Goal: Information Seeking & Learning: Check status

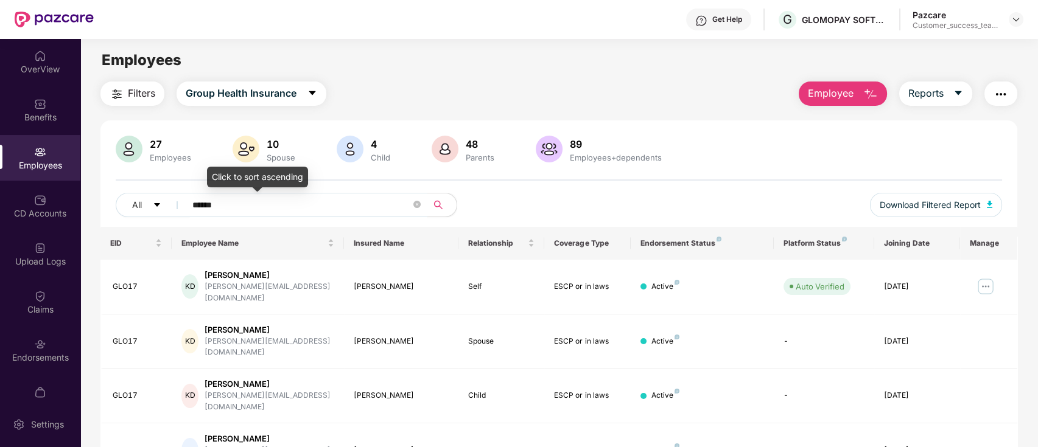
scroll to position [39, 0]
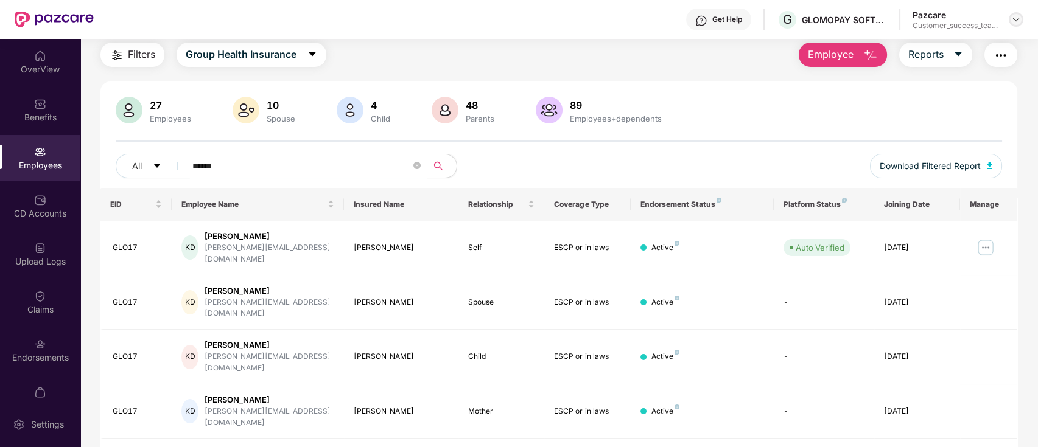
click at [1014, 23] on img at bounding box center [1016, 20] width 10 height 10
click at [1013, 23] on img at bounding box center [1016, 20] width 10 height 10
click at [1017, 19] on img at bounding box center [1016, 20] width 10 height 10
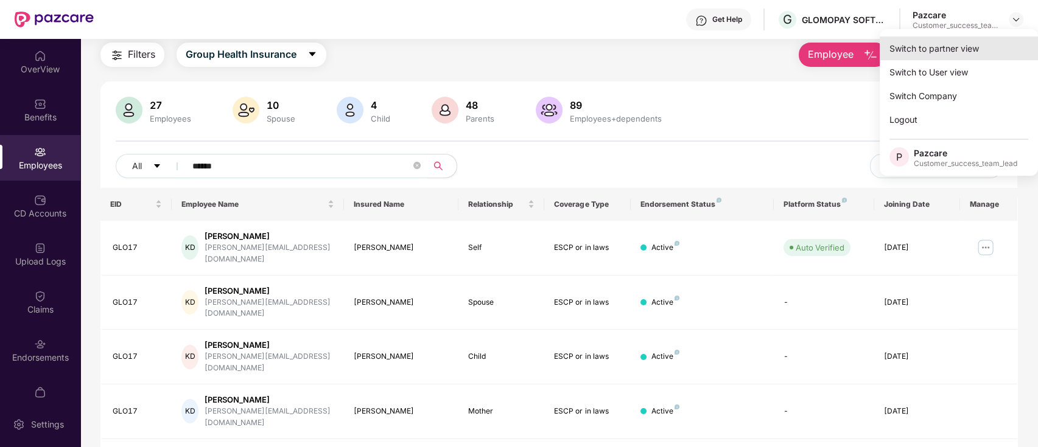
click at [976, 54] on div "Switch to partner view" at bounding box center [958, 49] width 158 height 24
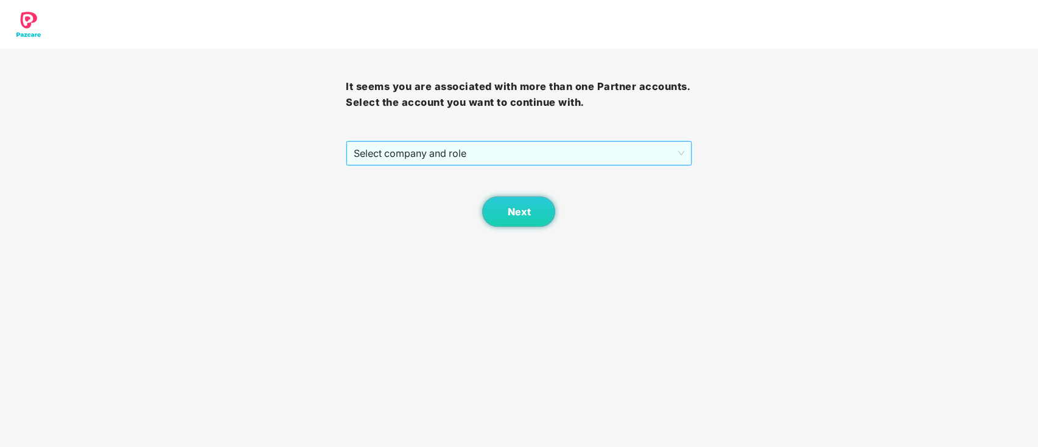
click at [507, 158] on span "Select company and role" at bounding box center [519, 153] width 330 height 23
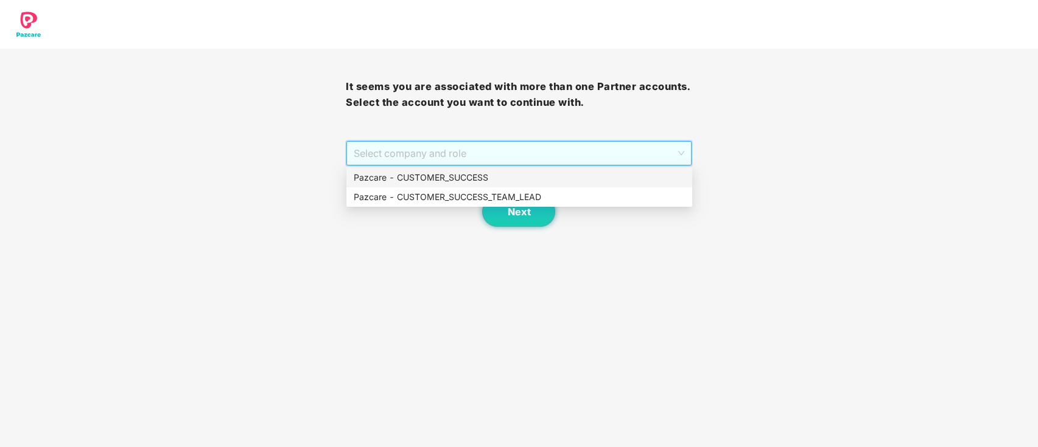
click at [488, 183] on div "Pazcare - CUSTOMER_SUCCESS" at bounding box center [519, 177] width 331 height 13
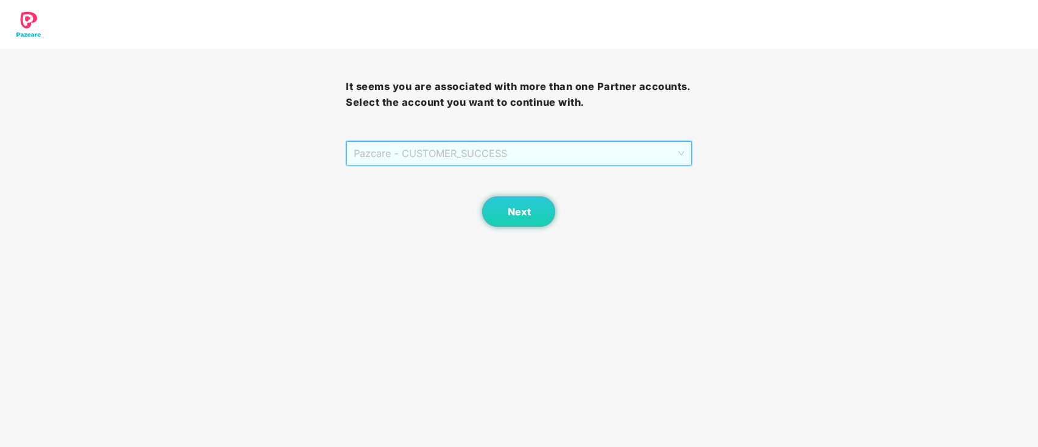
click at [496, 147] on span "Pazcare - CUSTOMER_SUCCESS" at bounding box center [519, 153] width 330 height 23
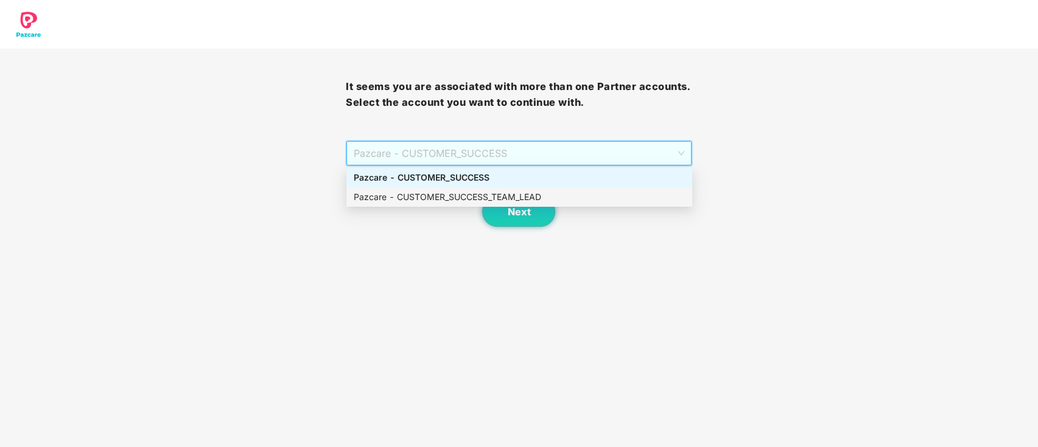
click at [486, 188] on div "Pazcare - CUSTOMER_SUCCESS_TEAM_LEAD" at bounding box center [519, 196] width 346 height 19
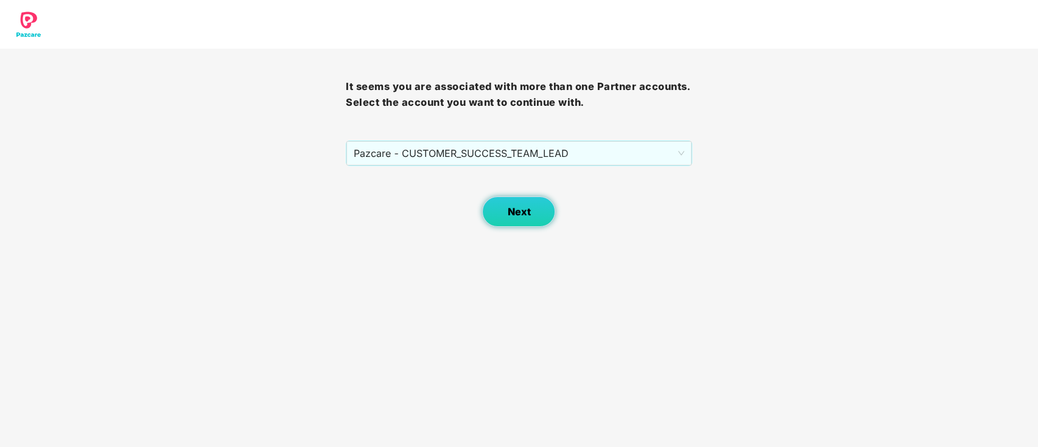
click at [522, 218] on button "Next" at bounding box center [518, 212] width 73 height 30
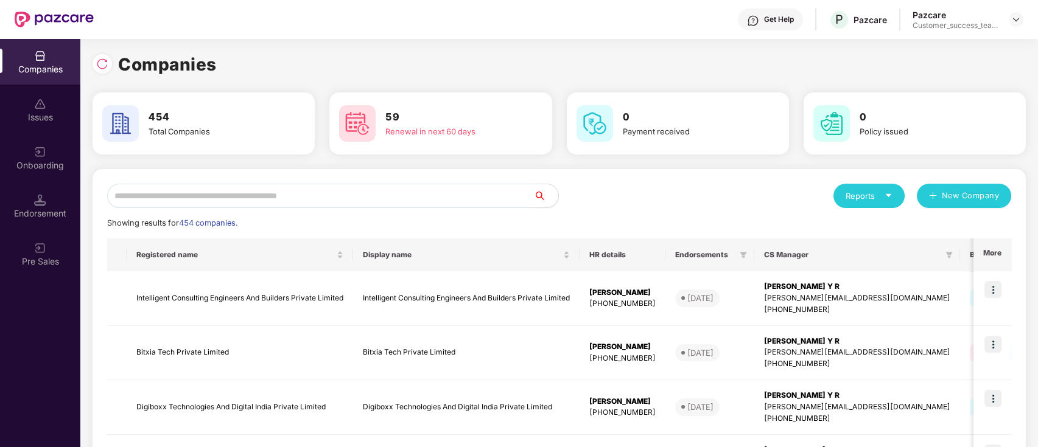
click at [521, 200] on input "text" at bounding box center [320, 196] width 427 height 24
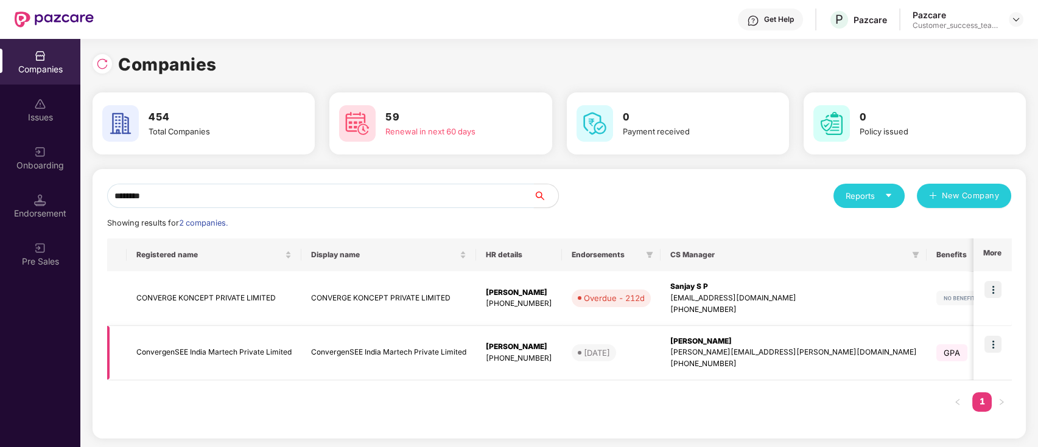
type input "********"
click at [993, 344] on img at bounding box center [992, 344] width 17 height 17
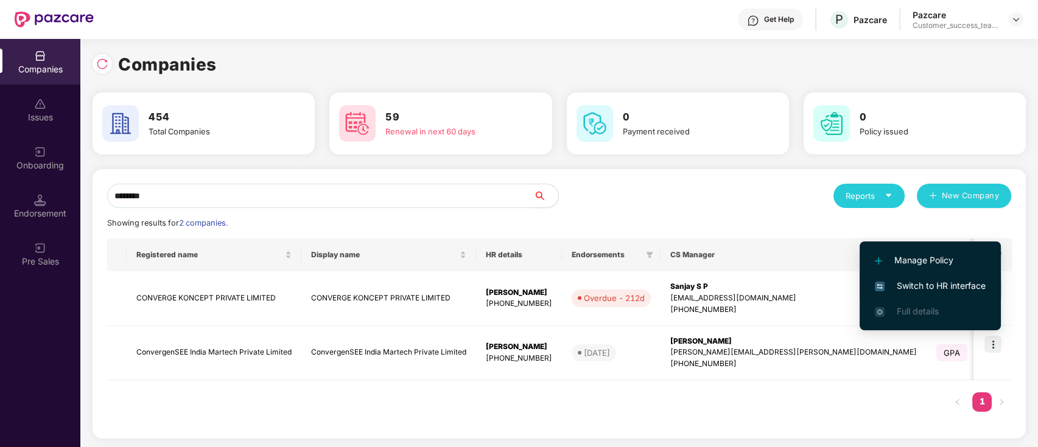
click at [965, 286] on span "Switch to HR interface" at bounding box center [929, 285] width 111 height 13
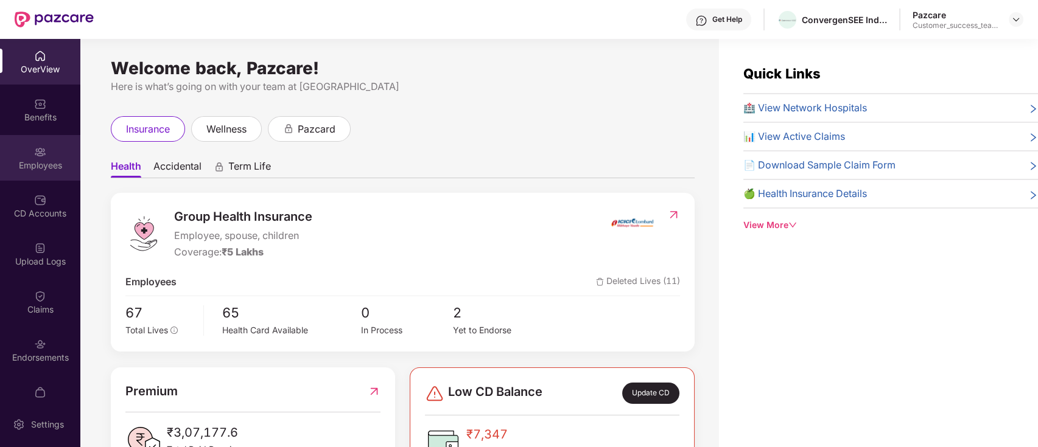
click at [49, 163] on div "Employees" at bounding box center [40, 165] width 80 height 12
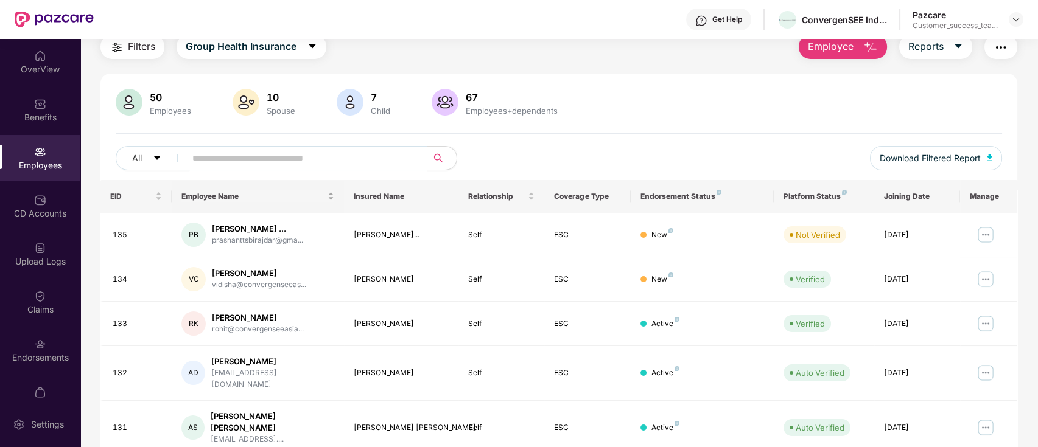
scroll to position [0, 0]
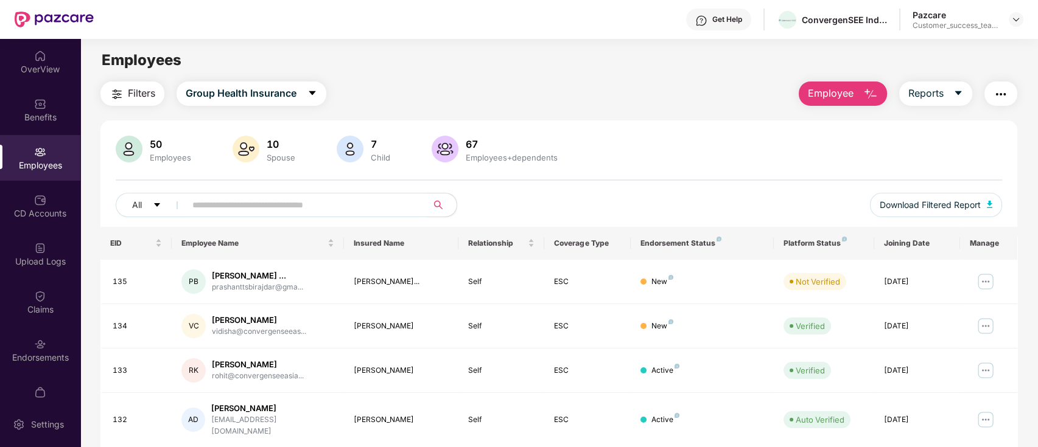
click at [299, 201] on input "text" at bounding box center [301, 205] width 218 height 18
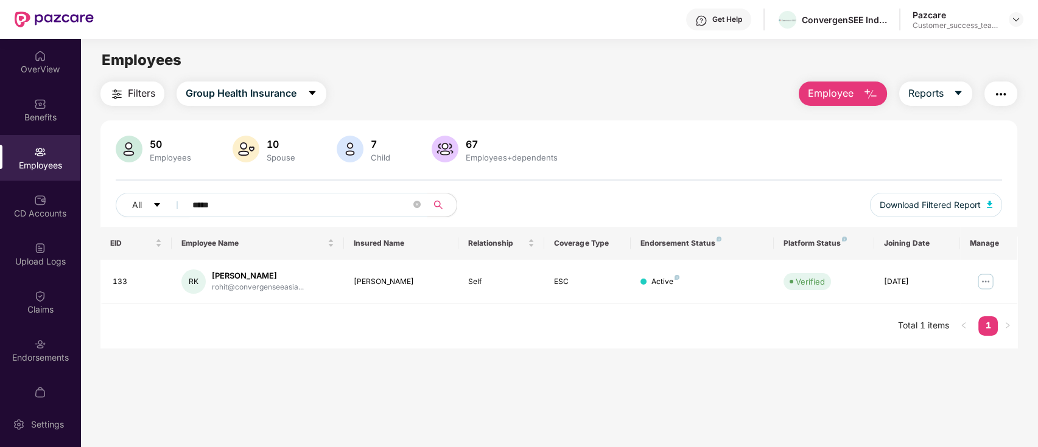
type input "*****"
click at [1014, 21] on img at bounding box center [1016, 20] width 10 height 10
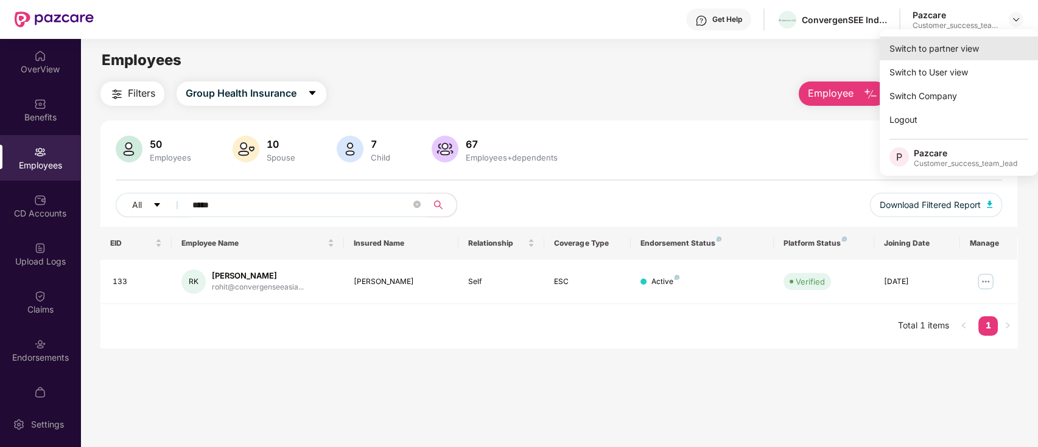
click at [974, 51] on div "Switch to partner view" at bounding box center [958, 49] width 158 height 24
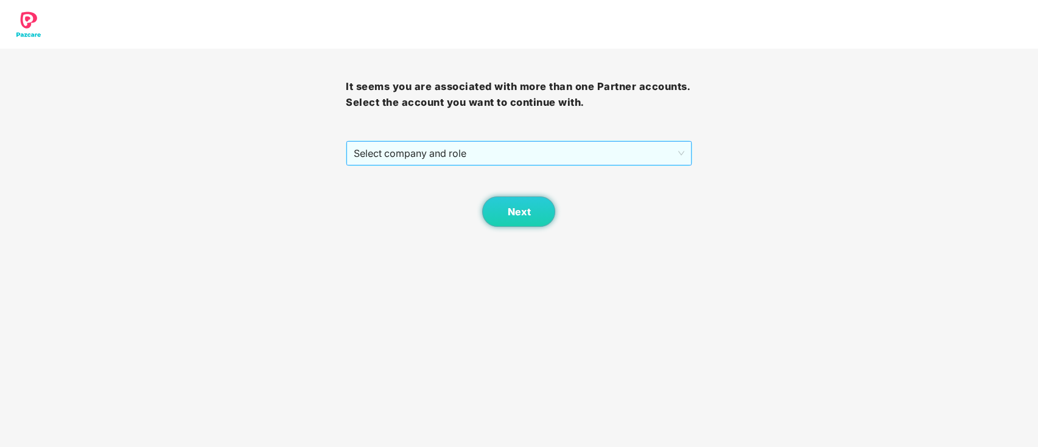
click at [570, 150] on span "Select company and role" at bounding box center [519, 153] width 330 height 23
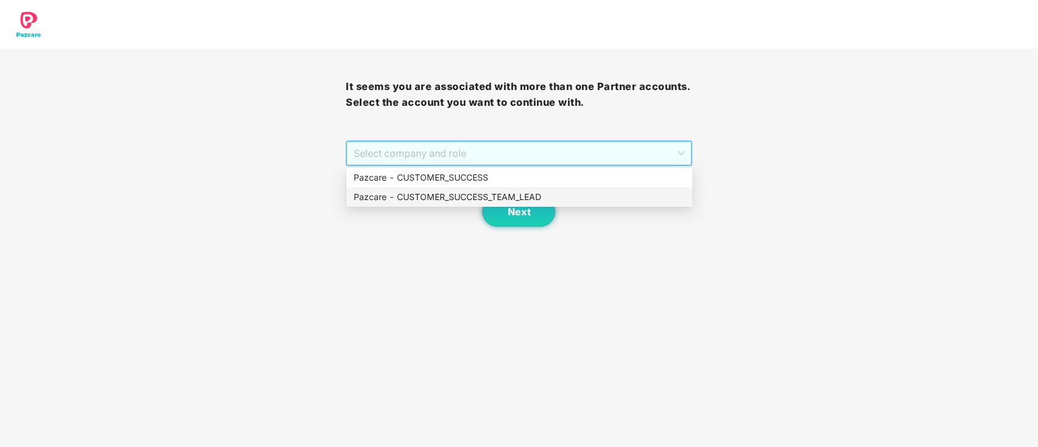
click at [542, 194] on div "Pazcare - CUSTOMER_SUCCESS_TEAM_LEAD" at bounding box center [519, 196] width 331 height 13
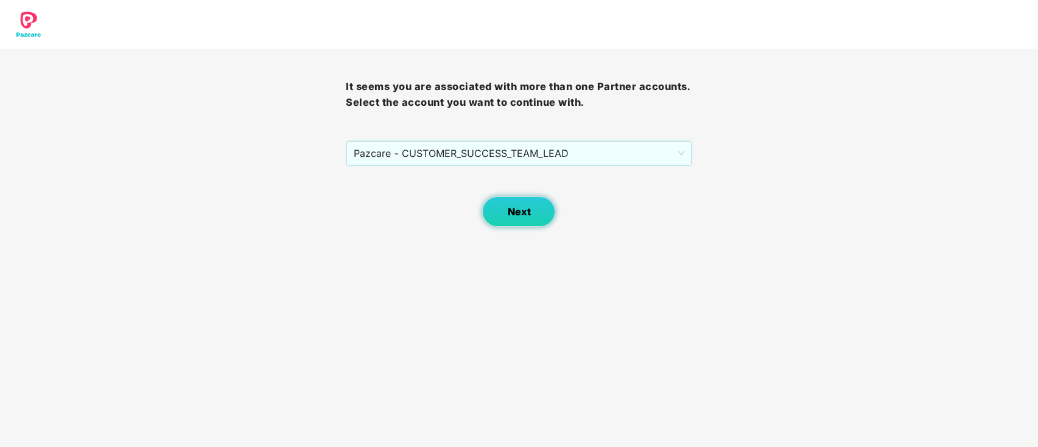
click at [533, 214] on button "Next" at bounding box center [518, 212] width 73 height 30
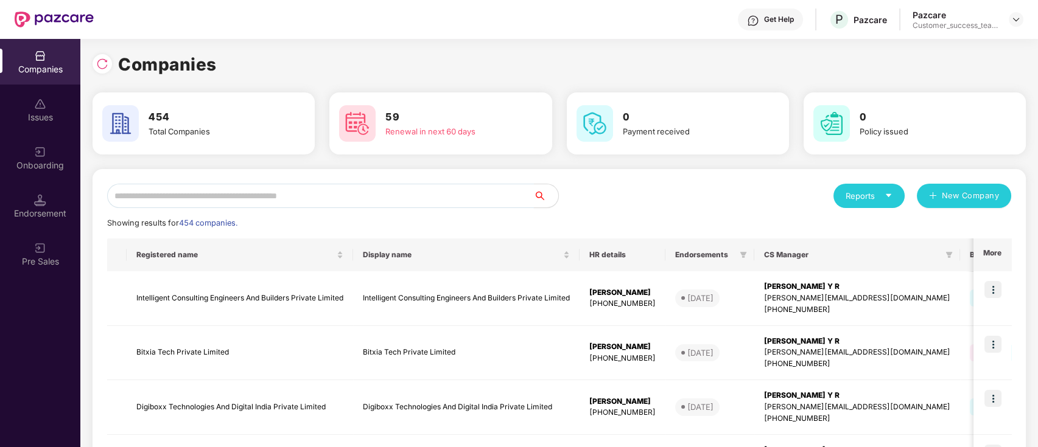
click at [447, 184] on input "text" at bounding box center [320, 196] width 427 height 24
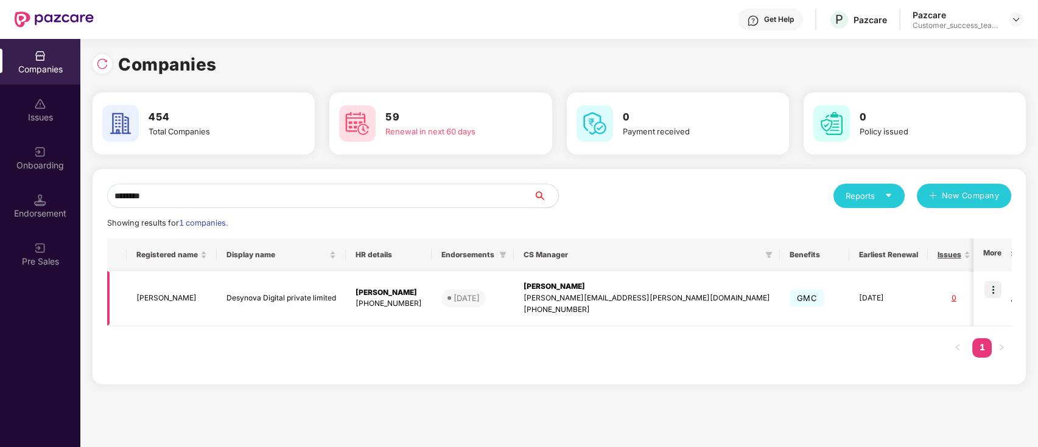
type input "********"
click at [994, 295] on img at bounding box center [992, 289] width 17 height 17
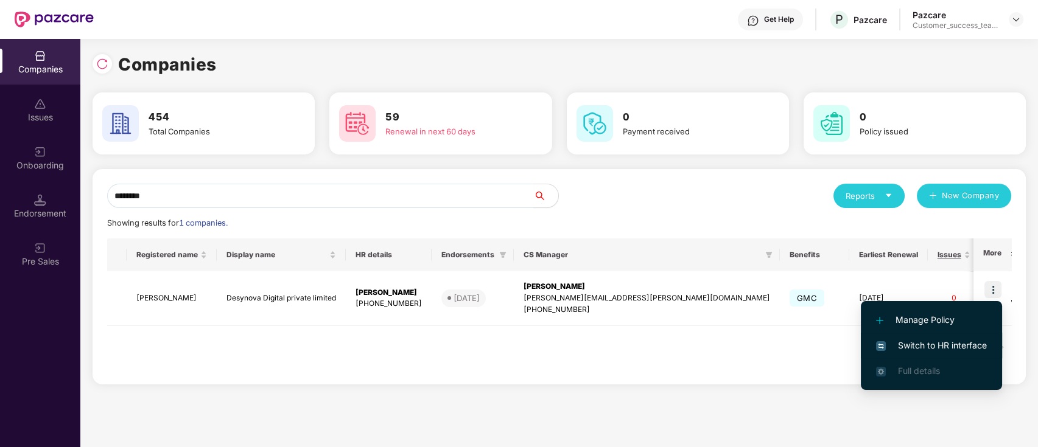
click at [975, 346] on span "Switch to HR interface" at bounding box center [931, 345] width 111 height 13
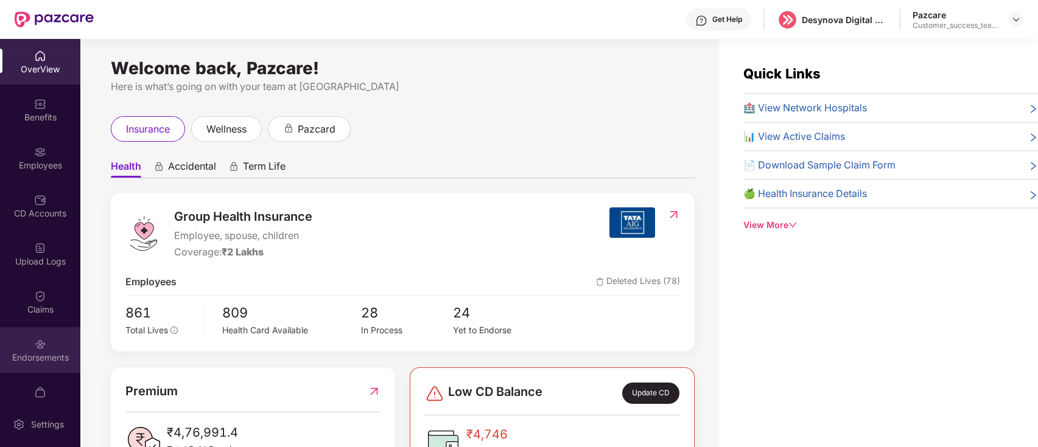
click at [48, 348] on div "Endorsements" at bounding box center [40, 350] width 80 height 46
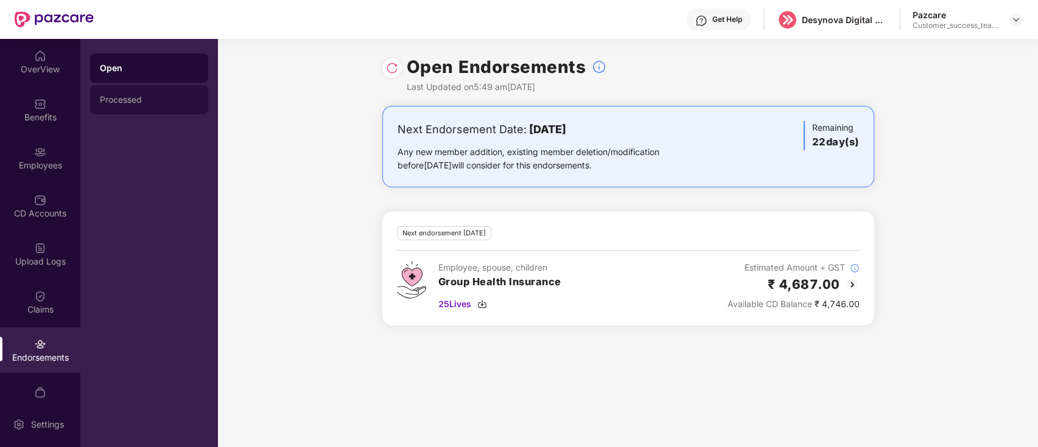
click at [159, 104] on div "Processed" at bounding box center [149, 100] width 99 height 10
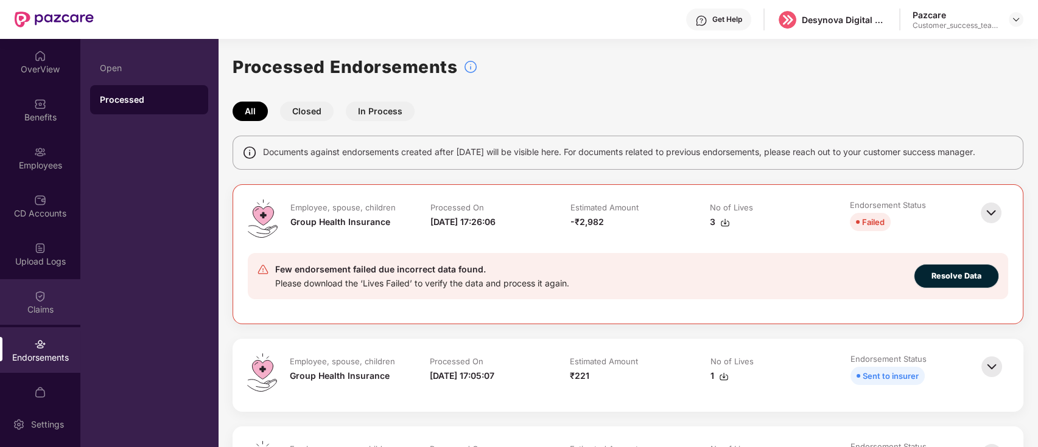
click at [55, 309] on div "Claims" at bounding box center [40, 310] width 80 height 12
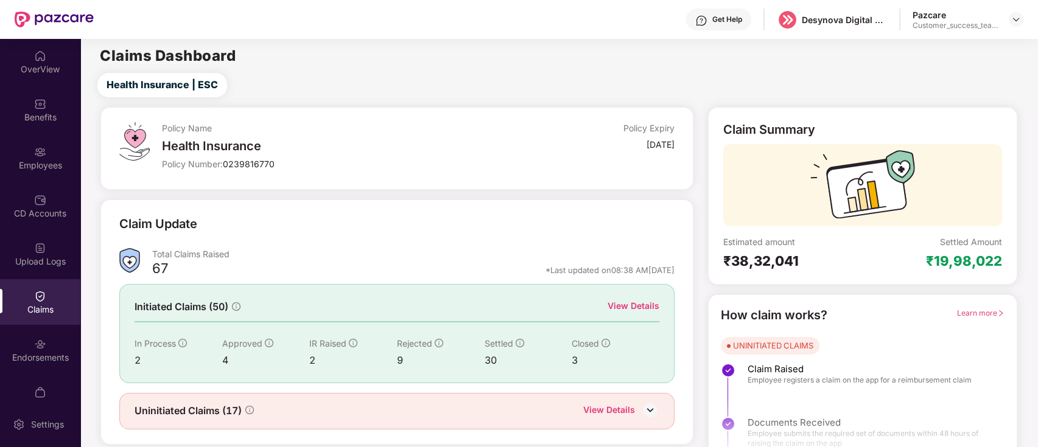
click at [640, 304] on div "View Details" at bounding box center [633, 305] width 52 height 13
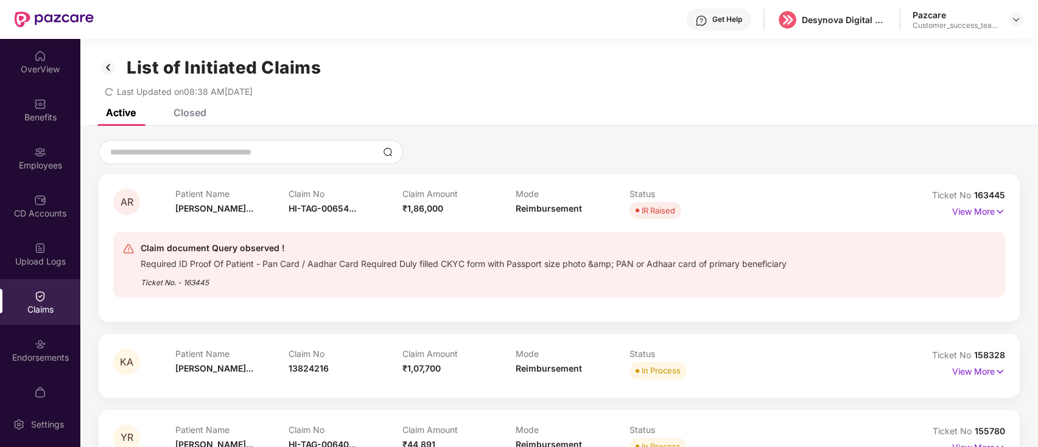
click at [193, 118] on div "Closed" at bounding box center [189, 112] width 33 height 12
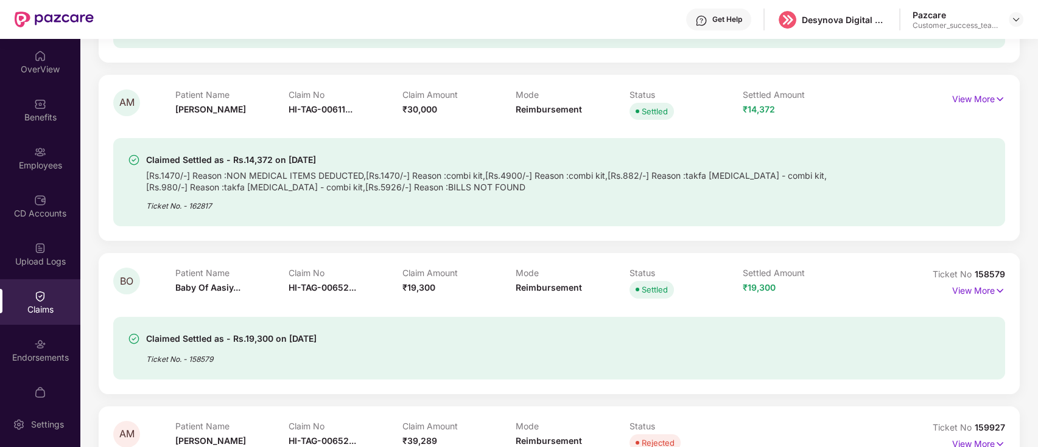
scroll to position [811, 0]
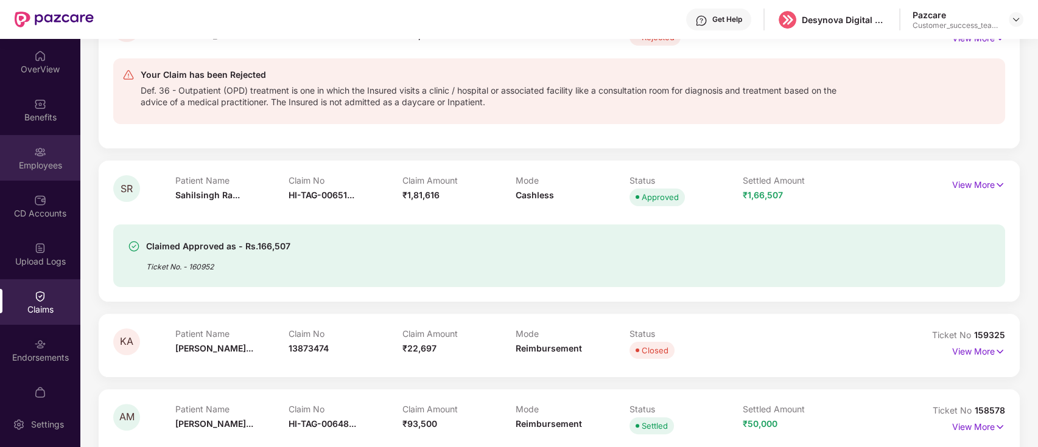
click at [51, 175] on div "Employees" at bounding box center [40, 158] width 80 height 46
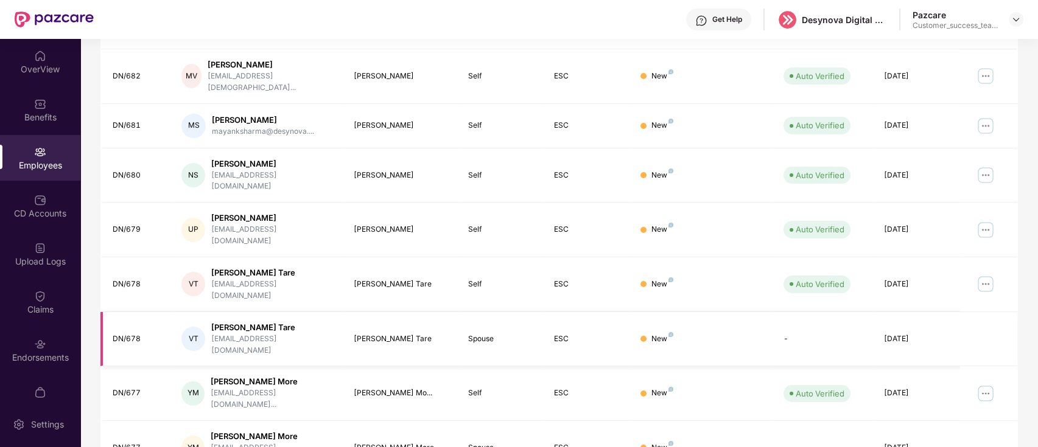
scroll to position [0, 0]
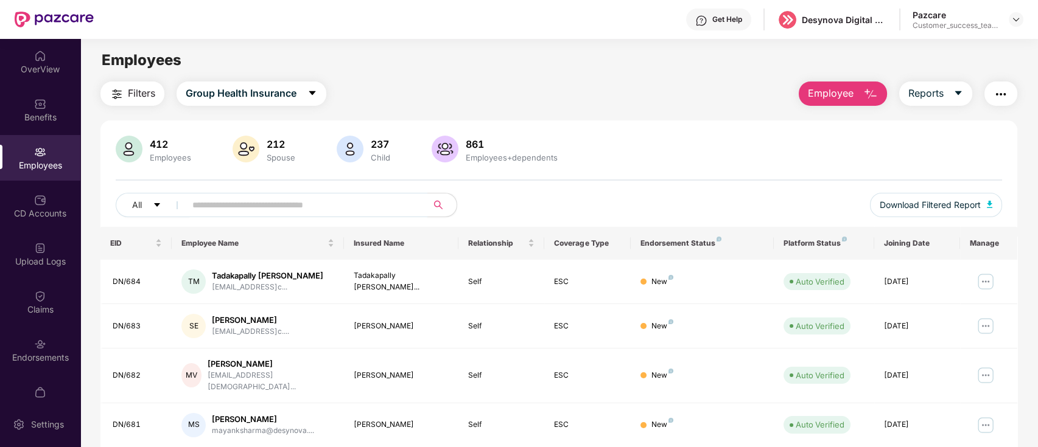
click at [344, 208] on input "text" at bounding box center [301, 205] width 218 height 18
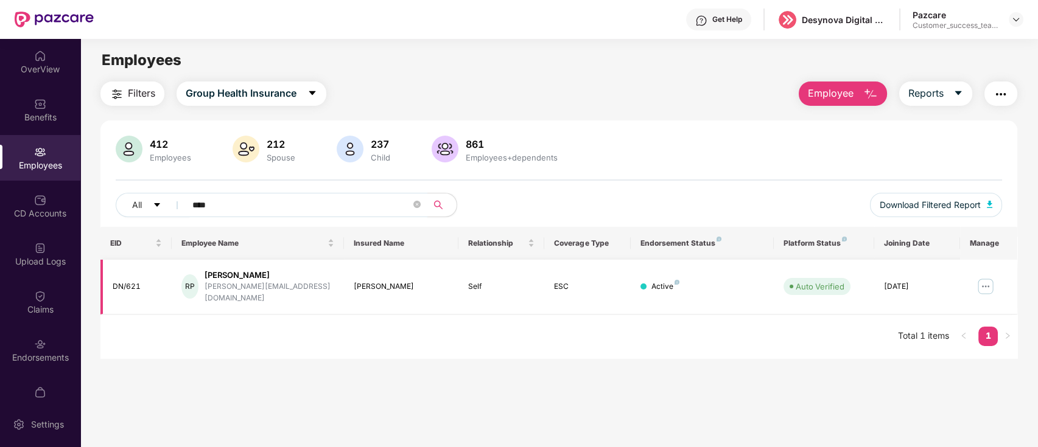
type input "****"
click at [982, 282] on img at bounding box center [984, 286] width 19 height 19
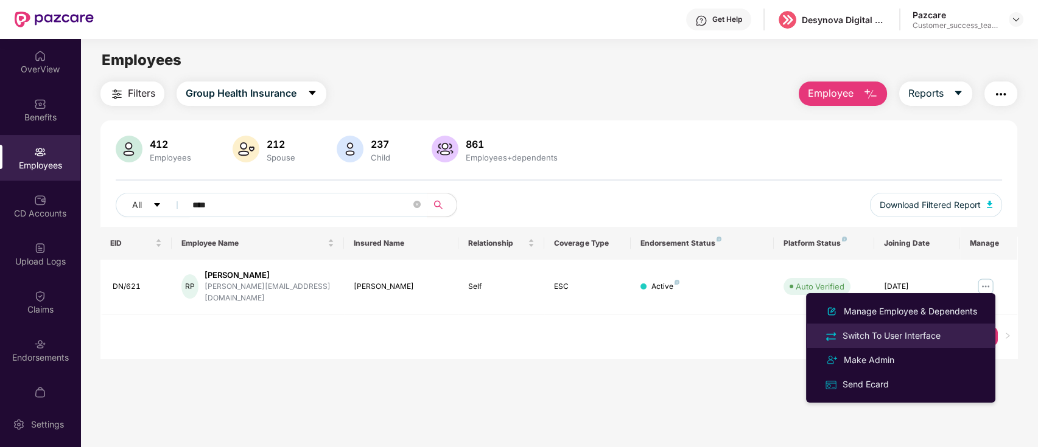
click at [969, 336] on div "Switch To User Interface" at bounding box center [901, 336] width 158 height 14
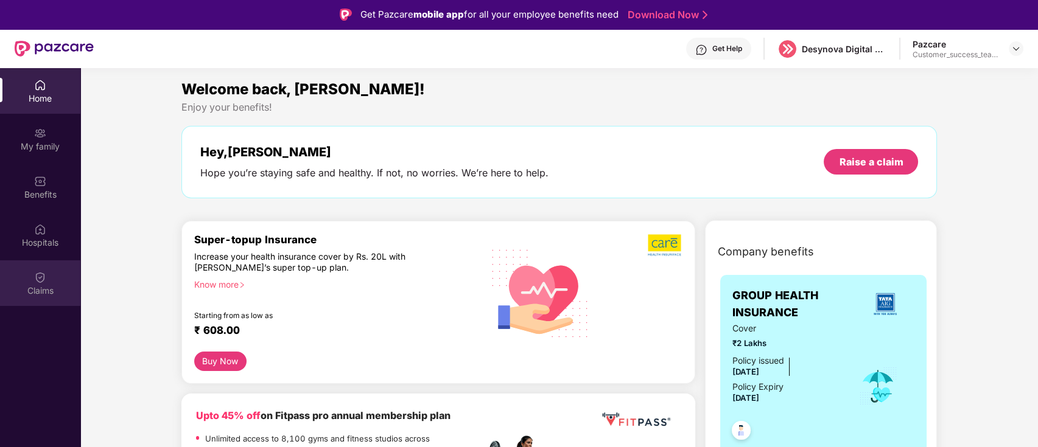
click at [33, 295] on div "Claims" at bounding box center [40, 291] width 80 height 12
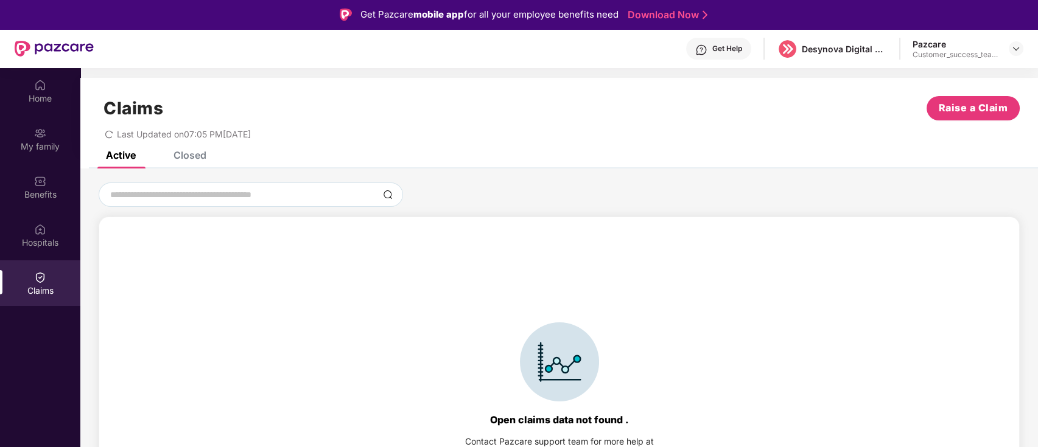
click at [204, 148] on div "Claims Raise a Claim Last Updated on 07:05 PM[DATE]" at bounding box center [558, 115] width 957 height 74
click at [189, 158] on div "Closed" at bounding box center [189, 155] width 33 height 12
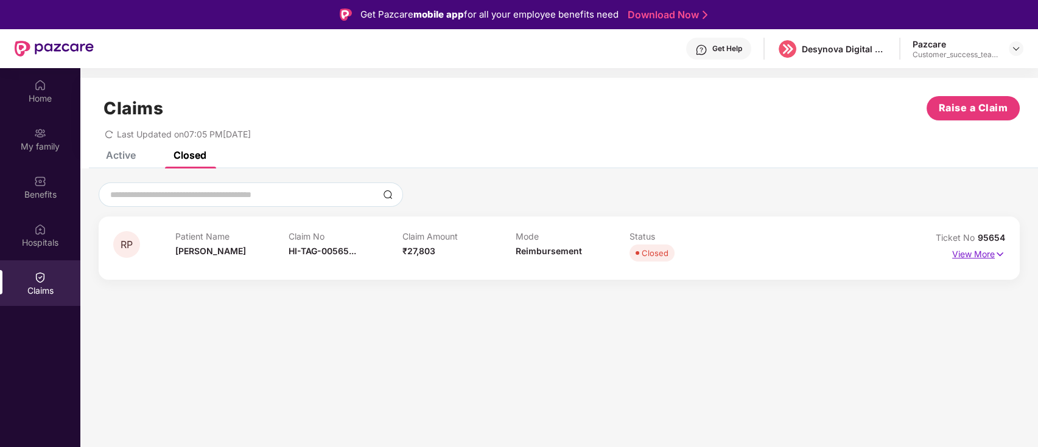
click at [974, 252] on p "View More" at bounding box center [978, 253] width 53 height 16
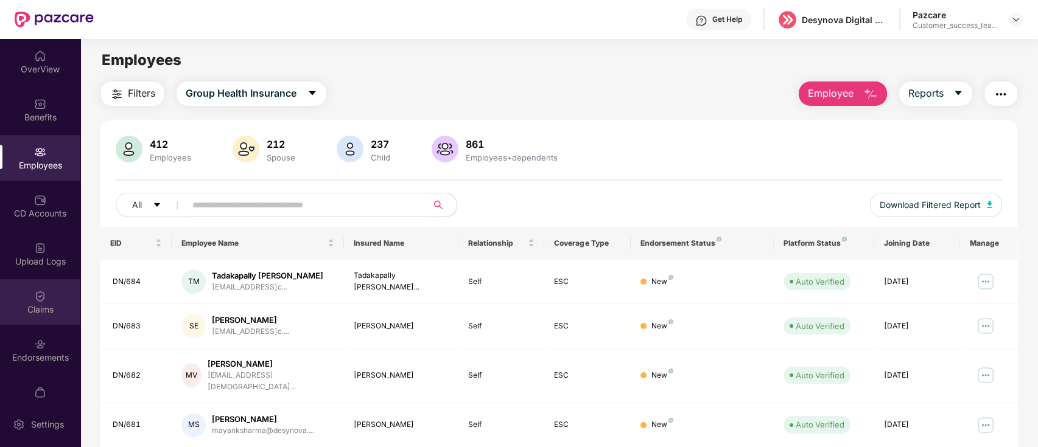
click at [55, 289] on div "Claims" at bounding box center [40, 302] width 80 height 46
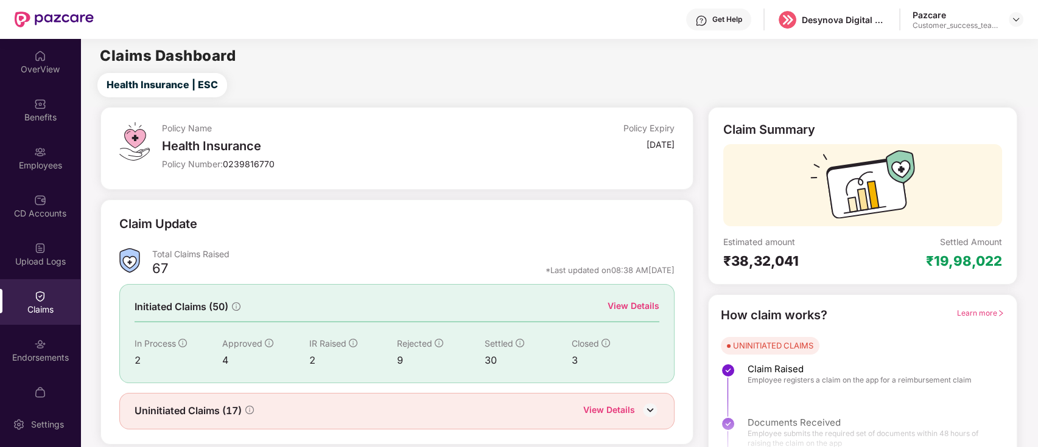
click at [652, 299] on div "View Details" at bounding box center [633, 305] width 52 height 13
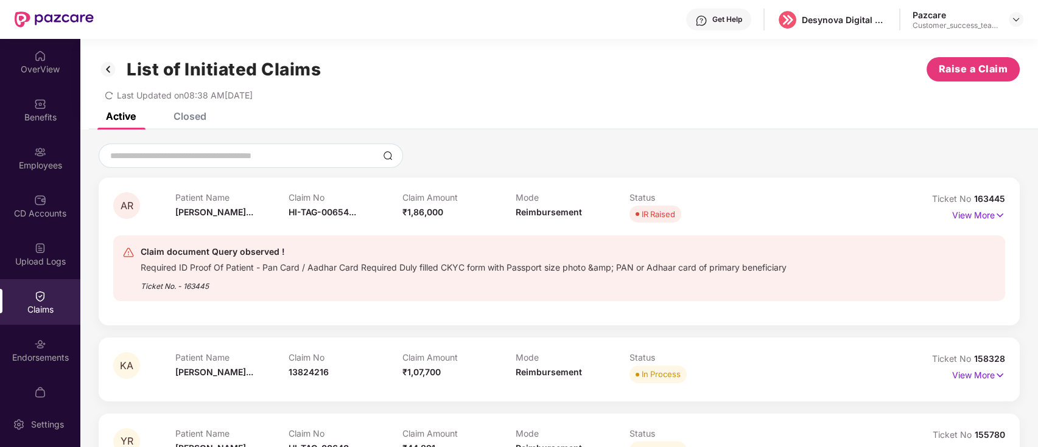
click at [185, 120] on div "Closed" at bounding box center [189, 116] width 33 height 12
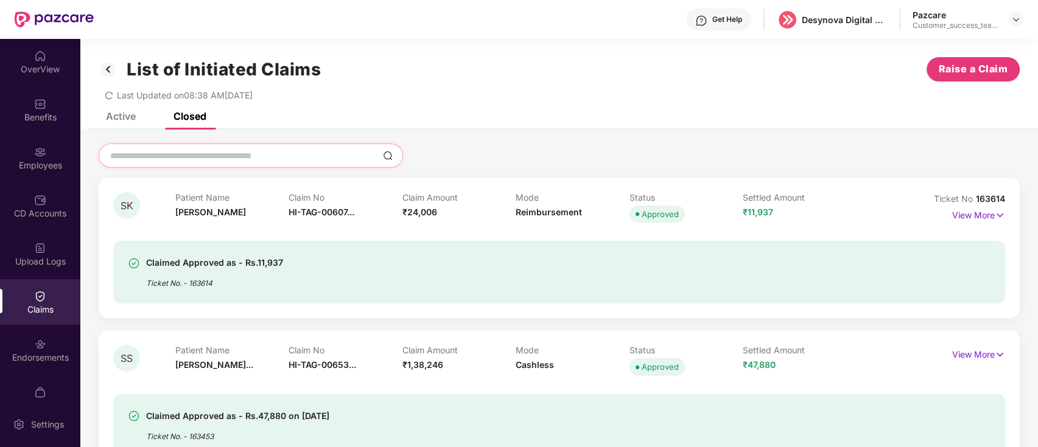
click at [301, 158] on input at bounding box center [243, 156] width 269 height 13
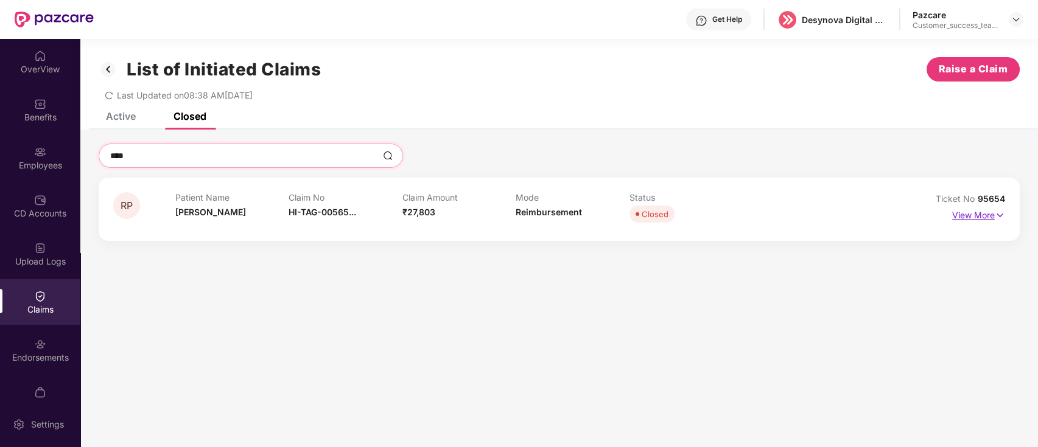
type input "****"
click at [968, 215] on p "View More" at bounding box center [978, 214] width 53 height 16
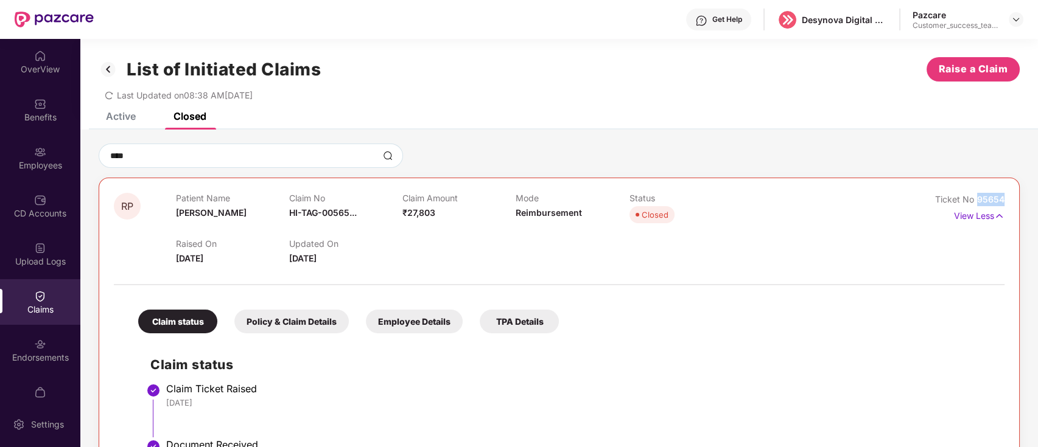
drag, startPoint x: 978, startPoint y: 197, endPoint x: 1003, endPoint y: 197, distance: 25.0
click at [1003, 197] on div "RP Patient Name [PERSON_NAME] Claim No HI-TAG-00565... Claim Amount ₹27,803 Mod…" at bounding box center [559, 417] width 921 height 478
copy span "95654"
click at [917, 266] on div at bounding box center [559, 279] width 890 height 26
drag, startPoint x: 977, startPoint y: 199, endPoint x: 1007, endPoint y: 199, distance: 29.8
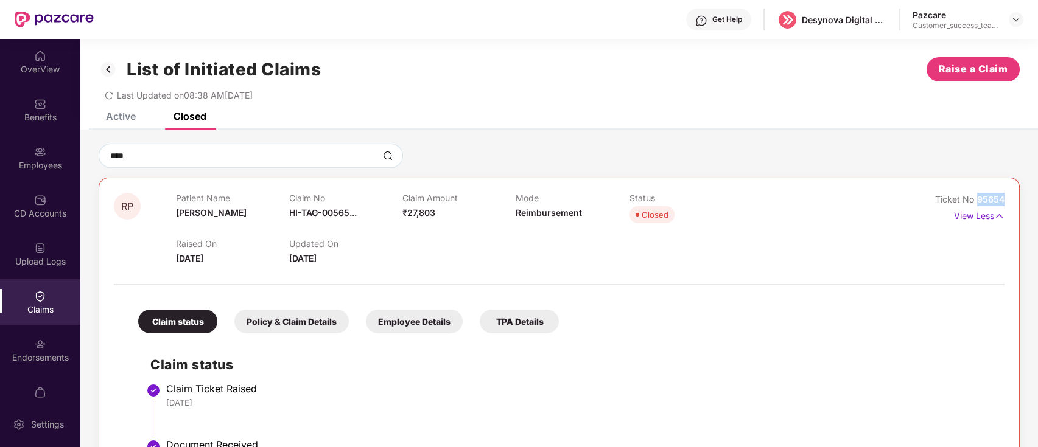
click at [1007, 199] on div "RP Patient Name [PERSON_NAME] Claim No HI-TAG-00565... Claim Amount ₹27,803 Mod…" at bounding box center [559, 417] width 921 height 478
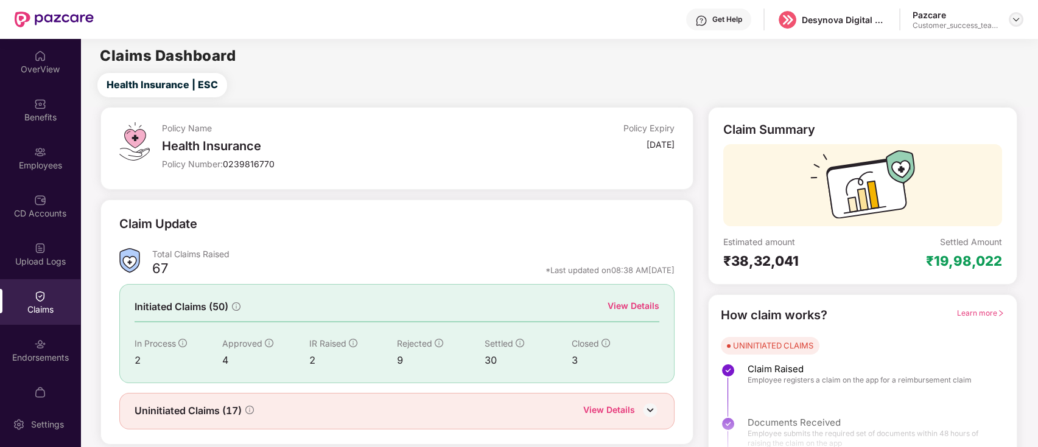
click at [1013, 25] on div at bounding box center [1015, 19] width 15 height 15
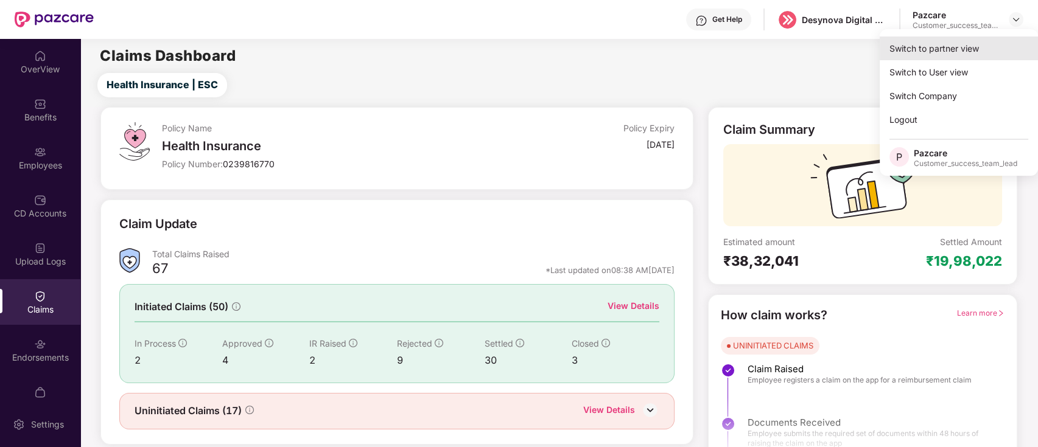
click at [980, 55] on div "Switch to partner view" at bounding box center [958, 49] width 158 height 24
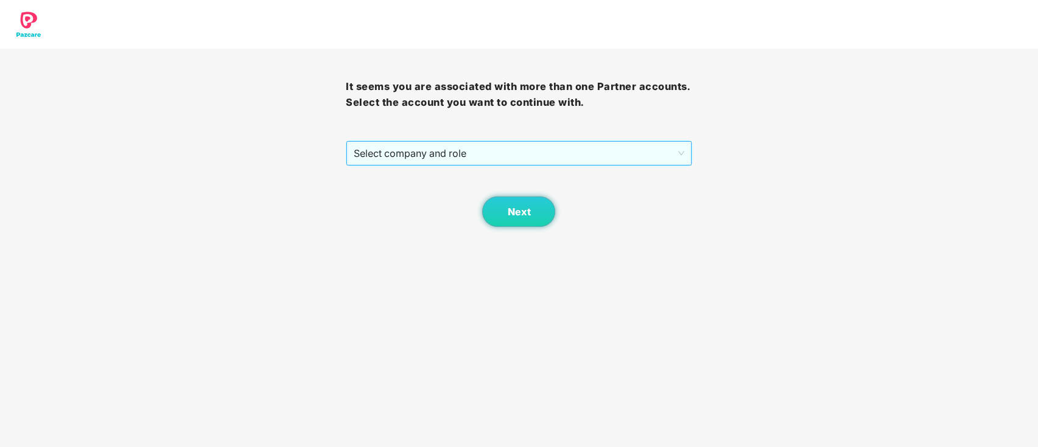
click at [532, 153] on span "Select company and role" at bounding box center [519, 153] width 330 height 23
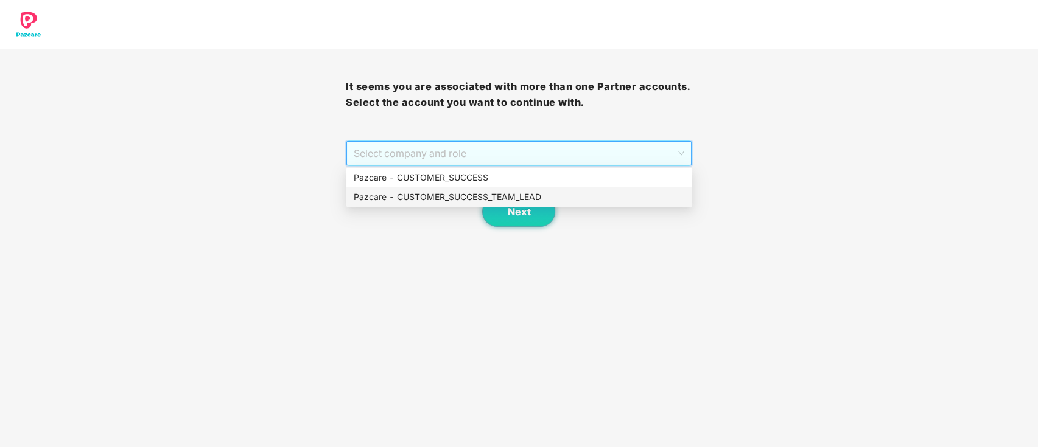
click at [506, 187] on div "Pazcare - CUSTOMER_SUCCESS_TEAM_LEAD" at bounding box center [519, 196] width 346 height 19
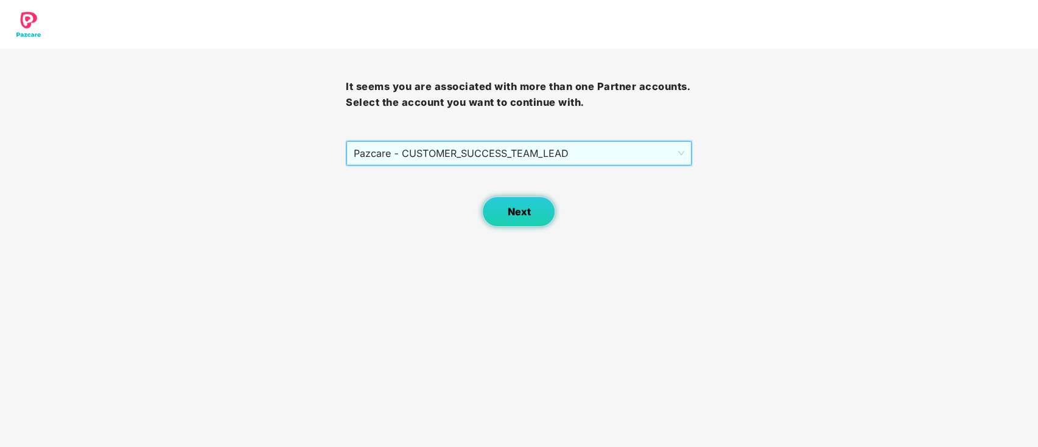
click at [515, 212] on span "Next" at bounding box center [518, 212] width 23 height 12
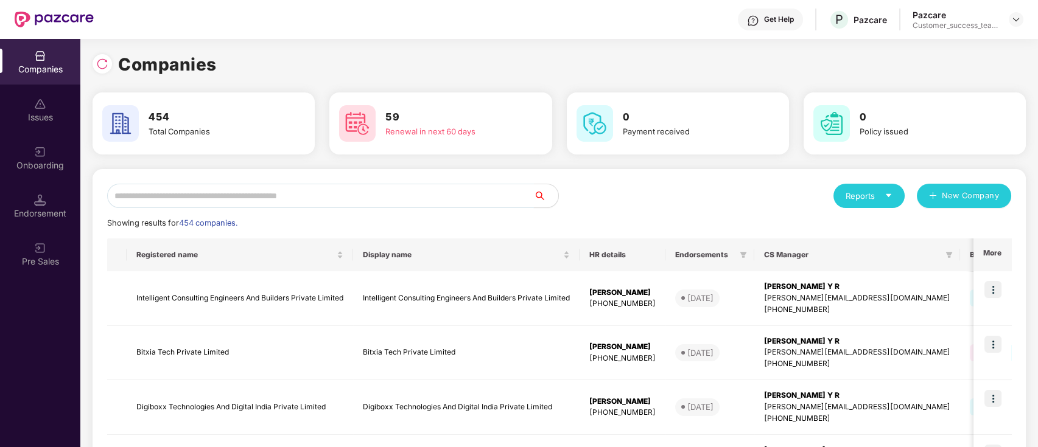
click at [442, 187] on input "text" at bounding box center [320, 196] width 427 height 24
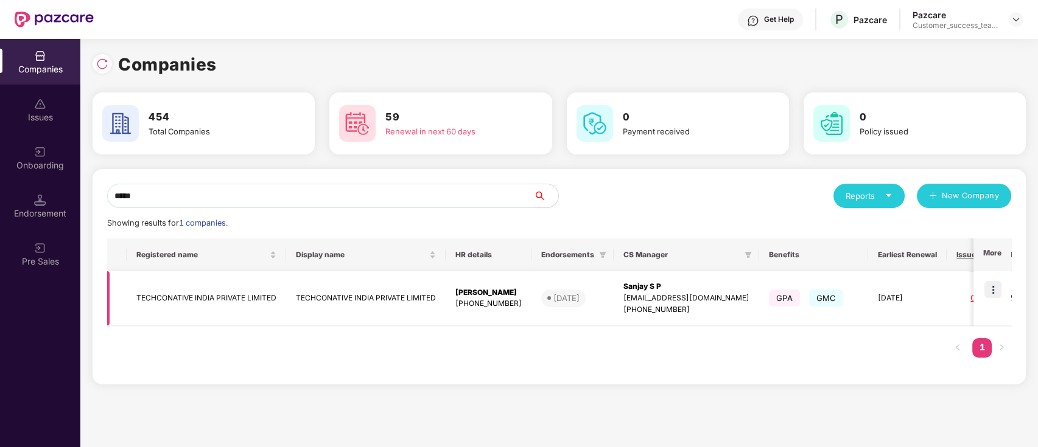
type input "*****"
click at [996, 291] on img at bounding box center [992, 289] width 17 height 17
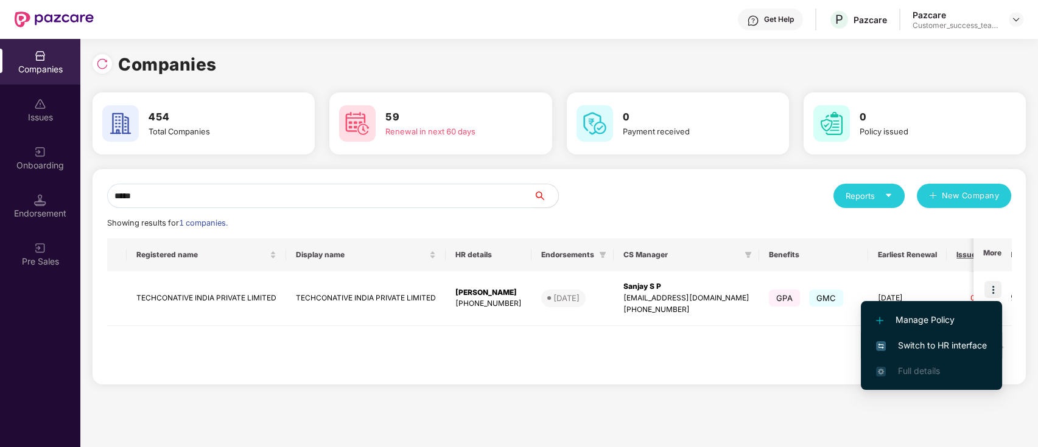
click at [978, 346] on span "Switch to HR interface" at bounding box center [931, 345] width 111 height 13
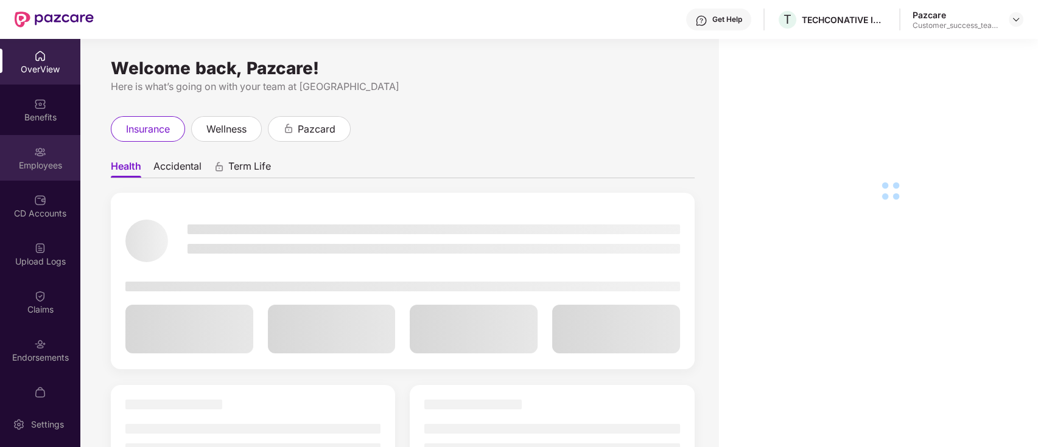
click at [55, 173] on div "Employees" at bounding box center [40, 158] width 80 height 46
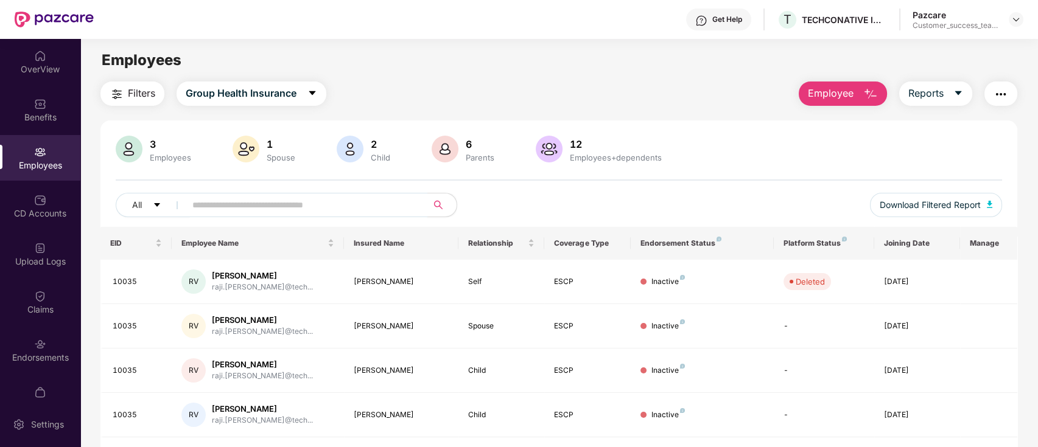
click at [311, 207] on input "text" at bounding box center [301, 205] width 218 height 18
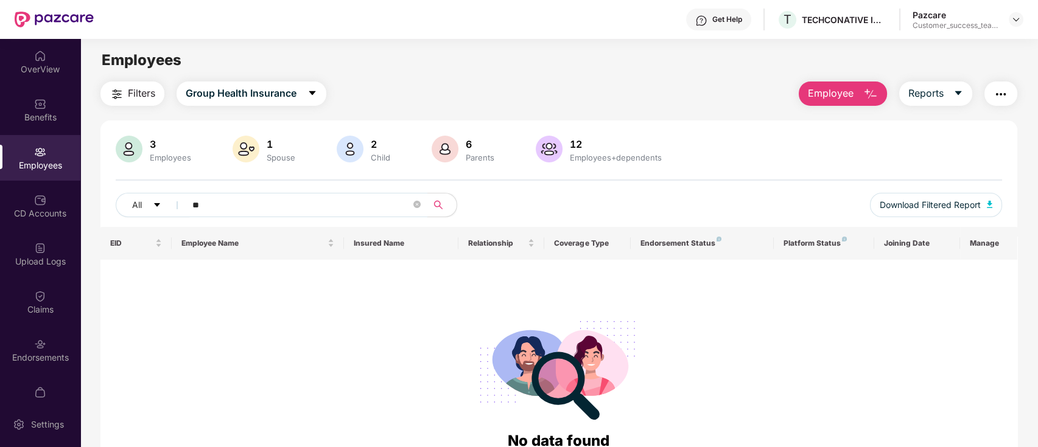
type input "*"
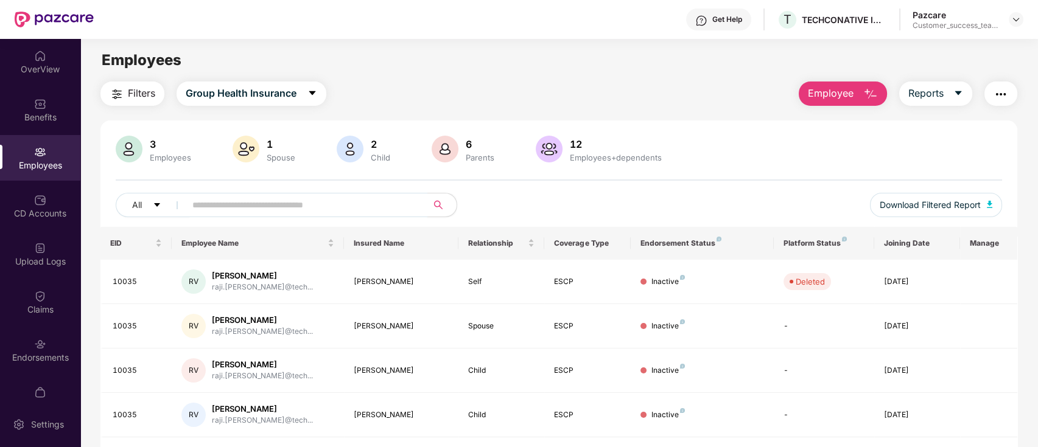
click at [120, 89] on img "button" at bounding box center [117, 94] width 15 height 15
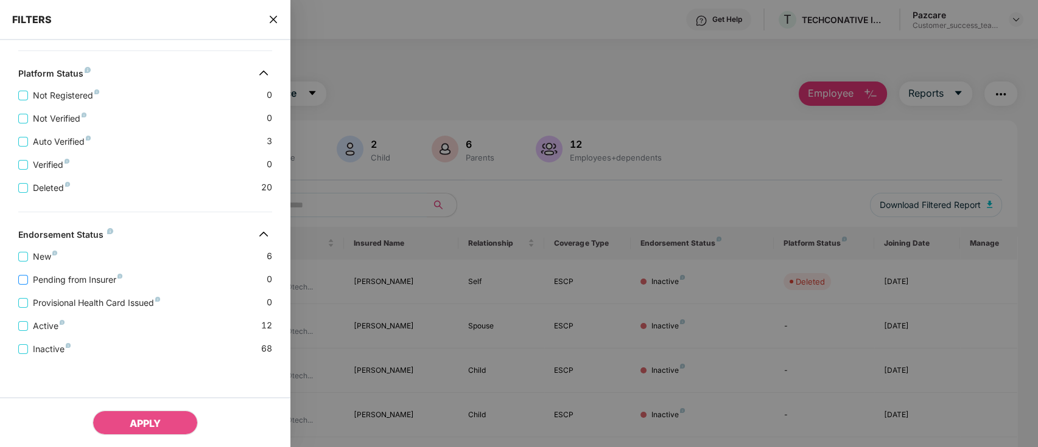
scroll to position [397, 0]
click at [46, 330] on span "Active" at bounding box center [48, 325] width 41 height 13
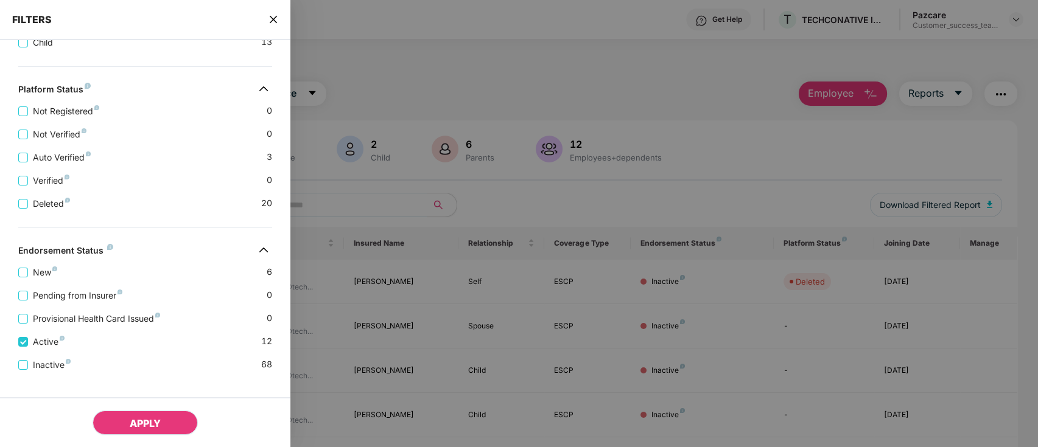
click at [147, 414] on button "APPLY" at bounding box center [144, 423] width 105 height 24
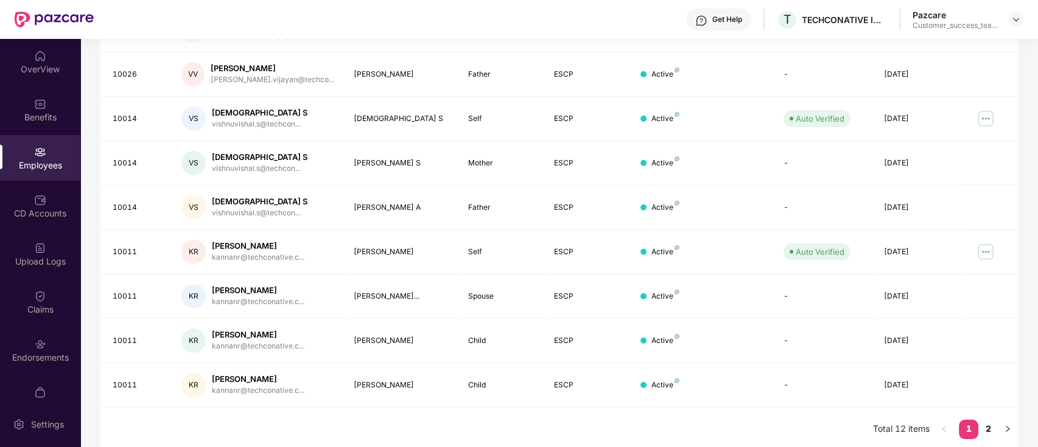
scroll to position [299, 0]
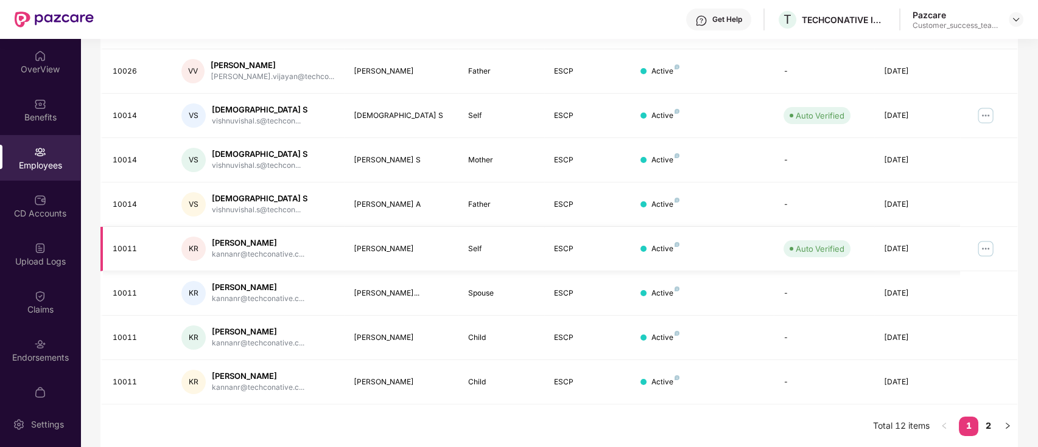
click at [990, 243] on img at bounding box center [984, 248] width 19 height 19
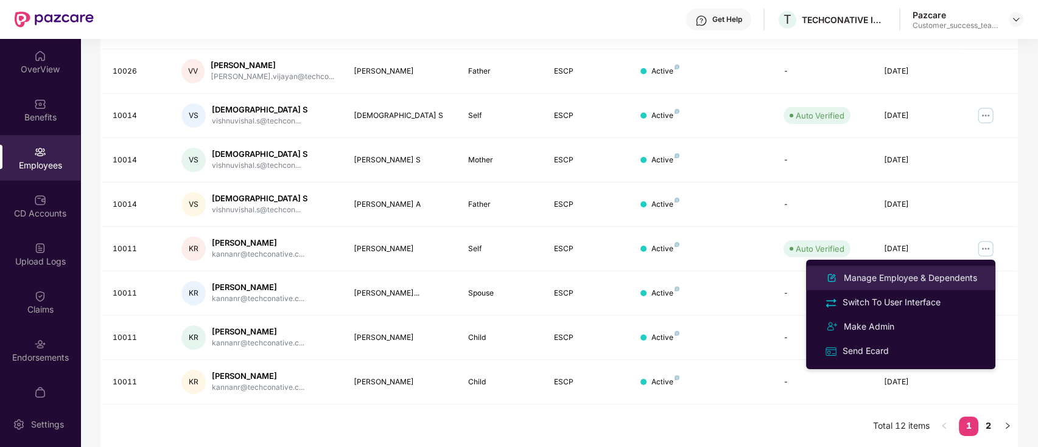
click at [934, 279] on div "Manage Employee & Dependents" at bounding box center [910, 277] width 138 height 13
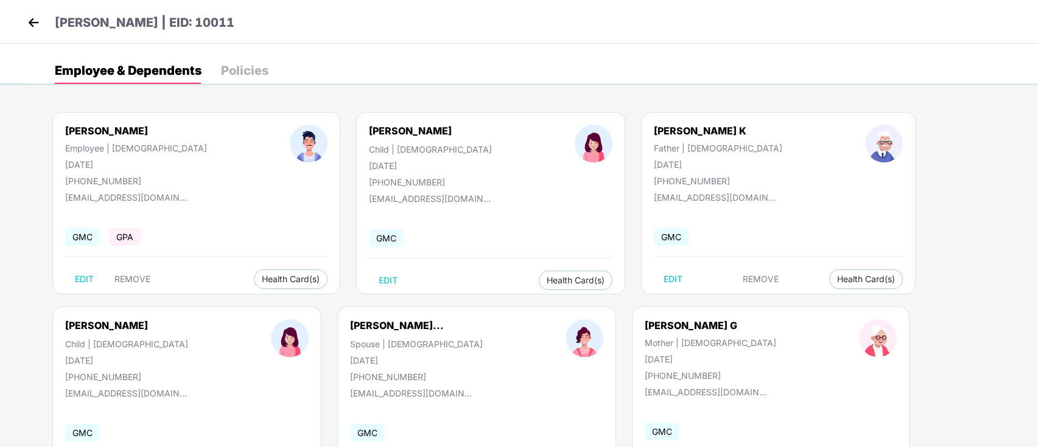
click at [30, 24] on img at bounding box center [33, 22] width 18 height 18
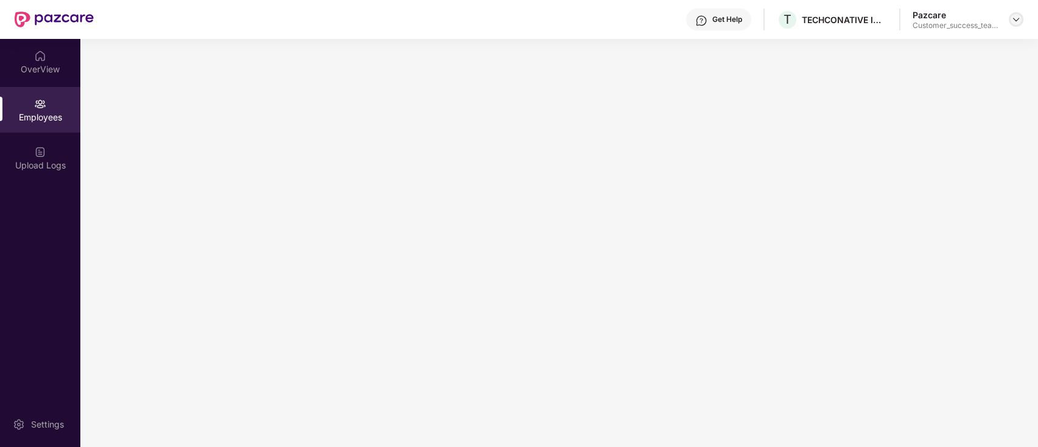
click at [1014, 22] on img at bounding box center [1016, 20] width 10 height 10
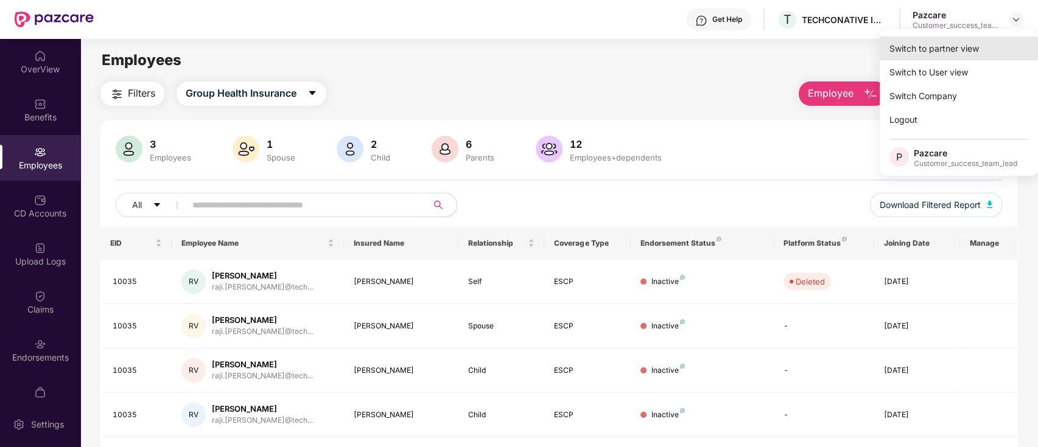
click at [955, 57] on div "Switch to partner view" at bounding box center [958, 49] width 158 height 24
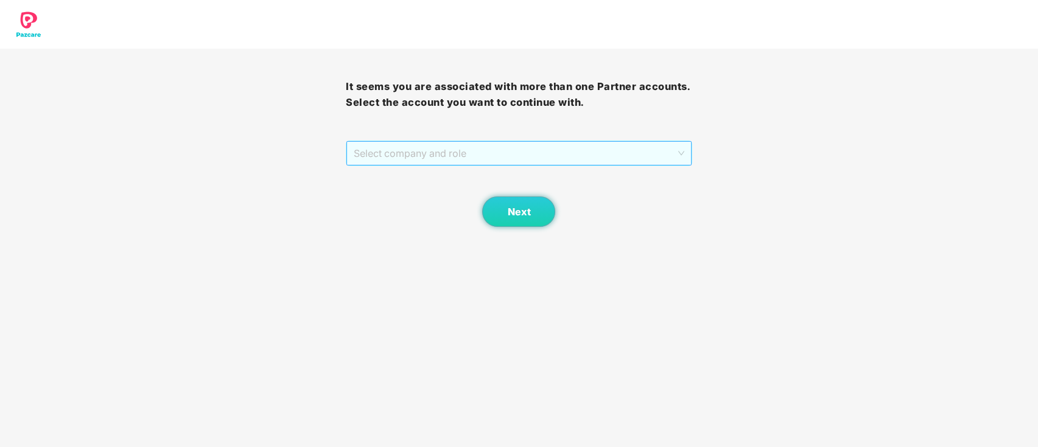
click at [499, 158] on span "Select company and role" at bounding box center [519, 153] width 330 height 23
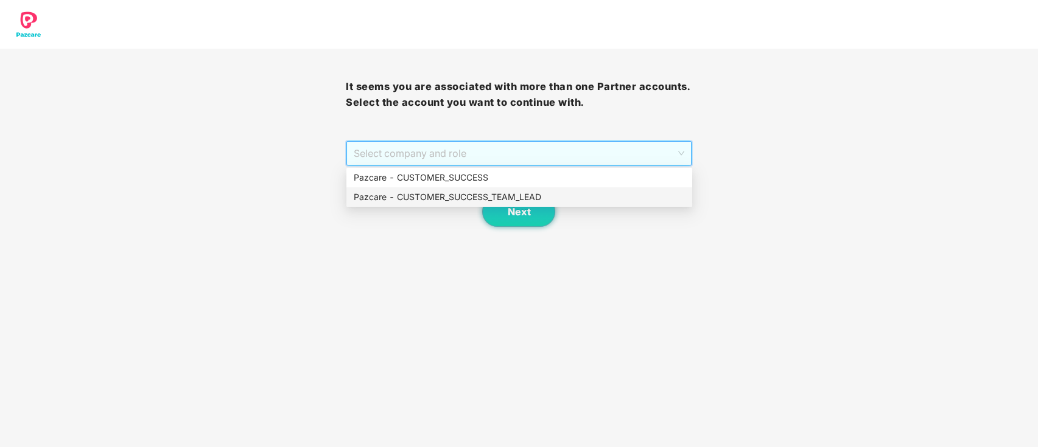
click at [483, 195] on div "Pazcare - CUSTOMER_SUCCESS_TEAM_LEAD" at bounding box center [519, 196] width 331 height 13
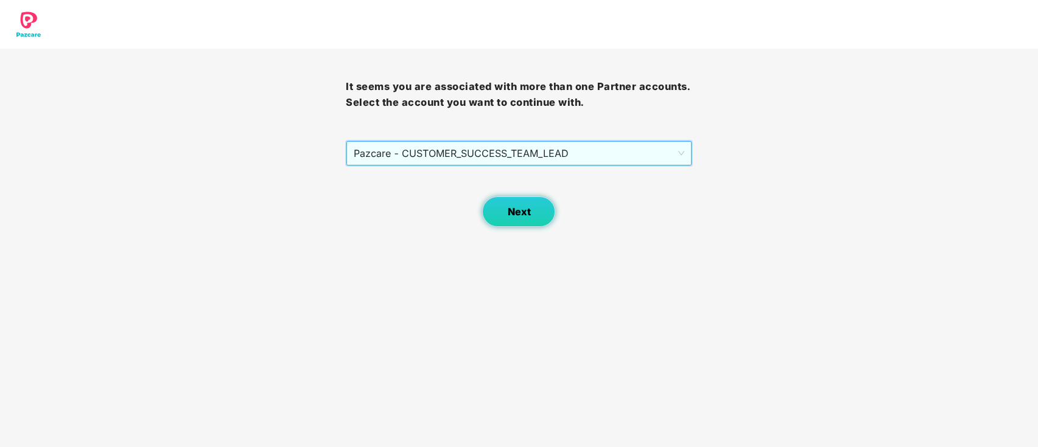
click at [531, 203] on button "Next" at bounding box center [518, 212] width 73 height 30
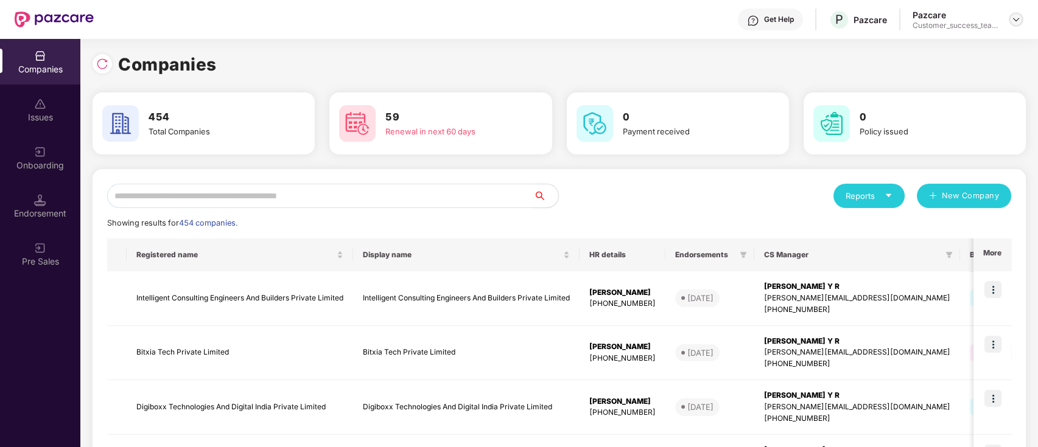
click at [1019, 20] on img at bounding box center [1016, 20] width 10 height 10
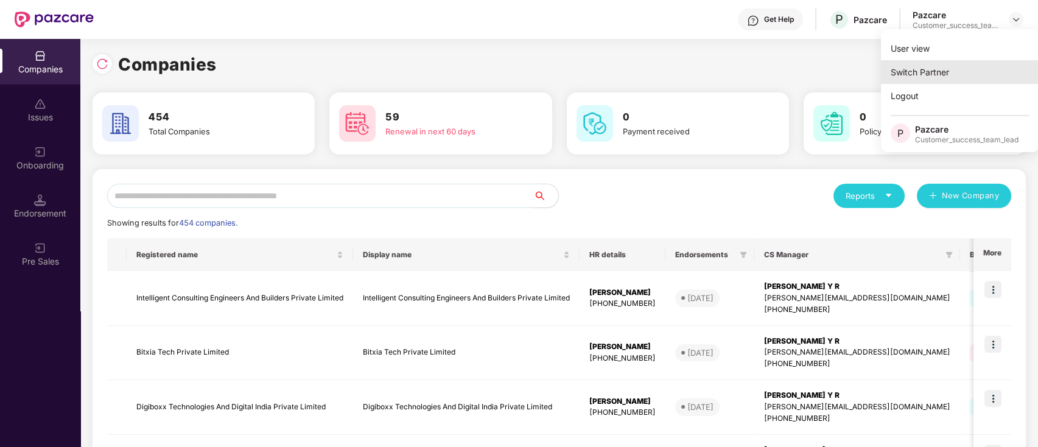
click at [953, 71] on div "Switch Partner" at bounding box center [960, 72] width 158 height 24
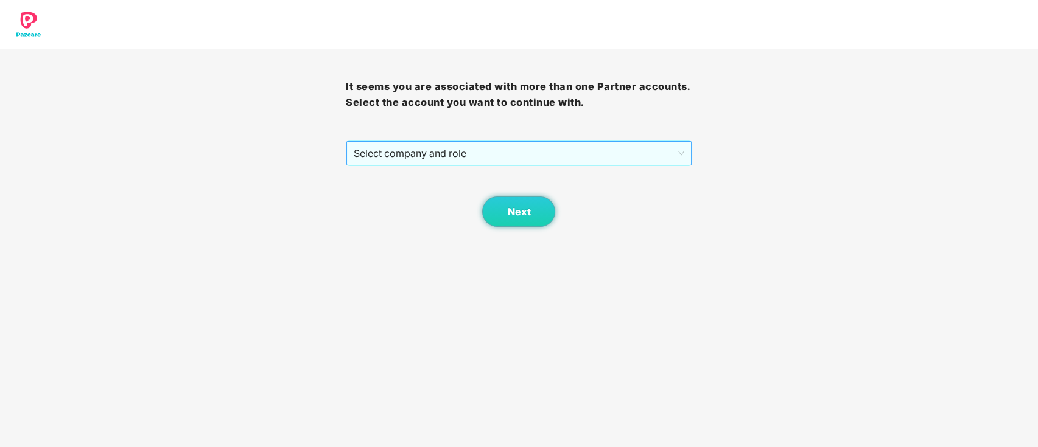
click at [496, 153] on span "Select company and role" at bounding box center [519, 153] width 330 height 23
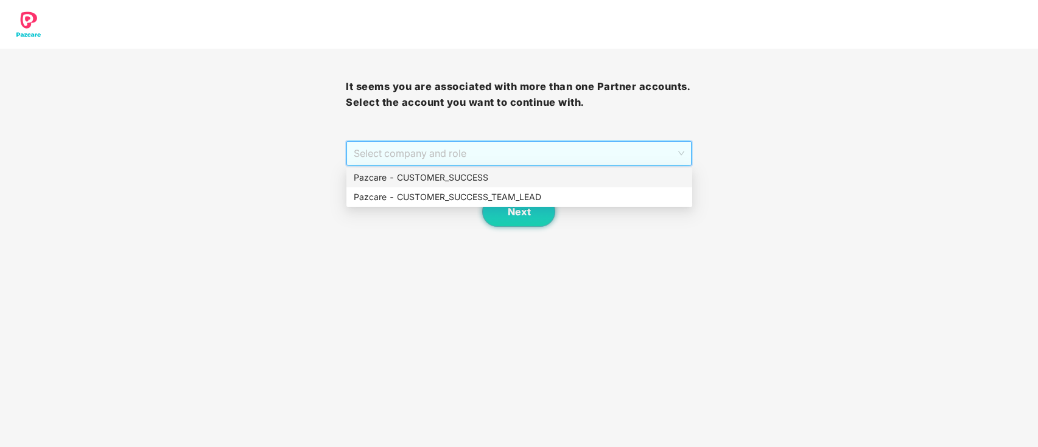
click at [473, 176] on div "Pazcare - CUSTOMER_SUCCESS" at bounding box center [519, 177] width 331 height 13
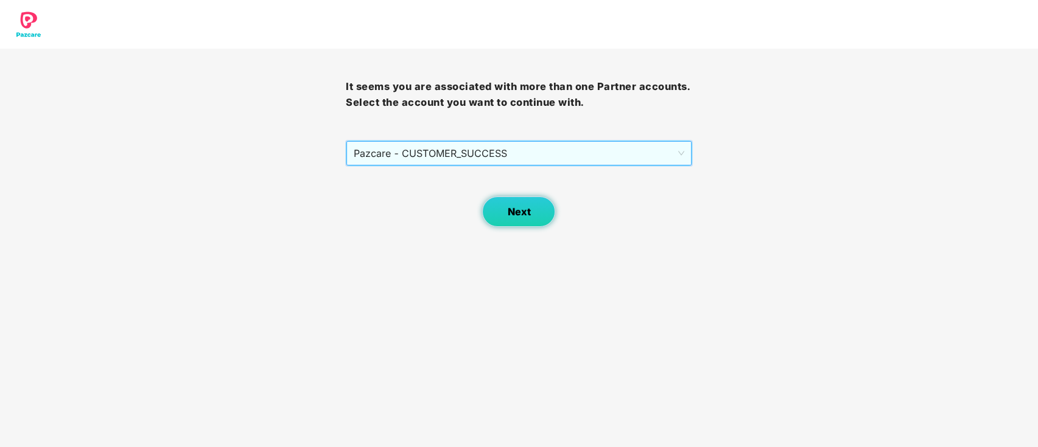
click at [519, 217] on span "Next" at bounding box center [518, 212] width 23 height 12
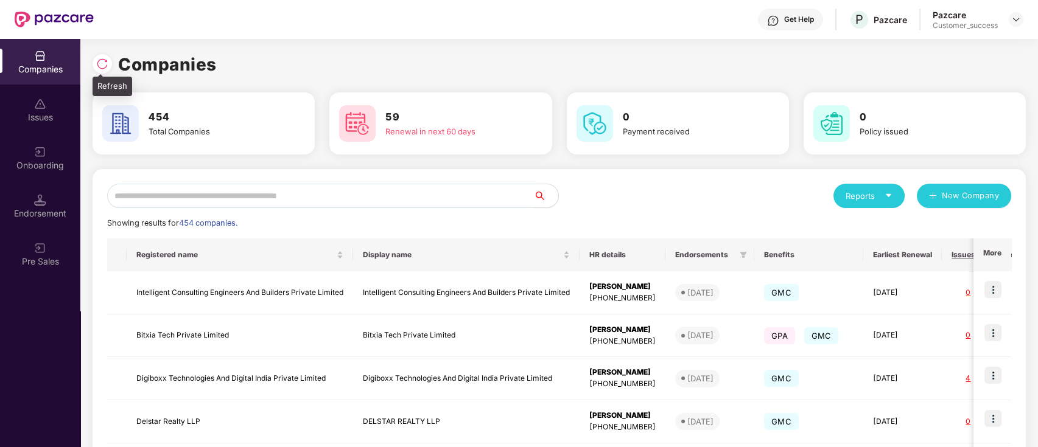
click at [103, 67] on img at bounding box center [102, 64] width 12 height 12
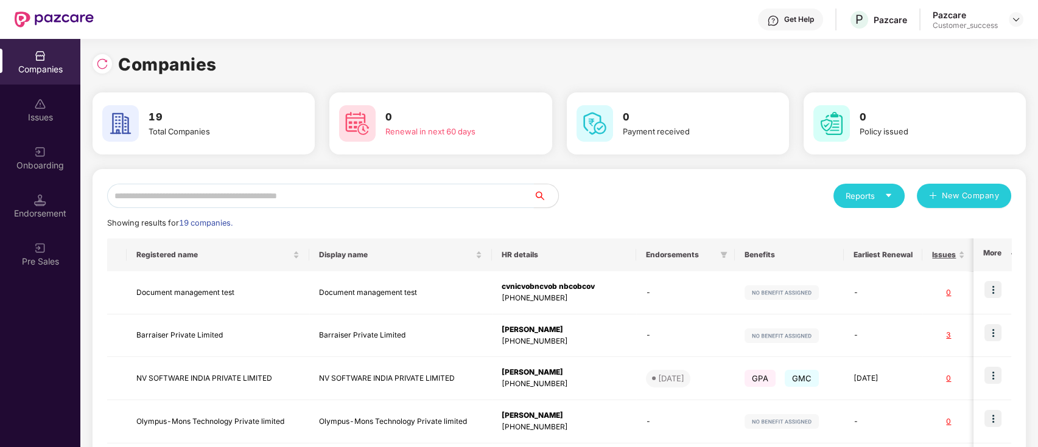
click at [305, 191] on input "text" at bounding box center [320, 196] width 427 height 24
type input "*"
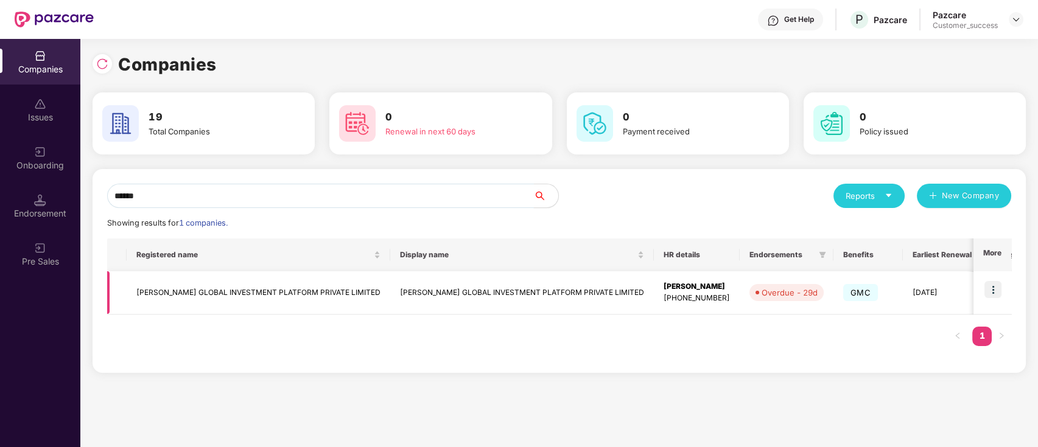
type input "******"
click at [994, 290] on img at bounding box center [992, 289] width 17 height 17
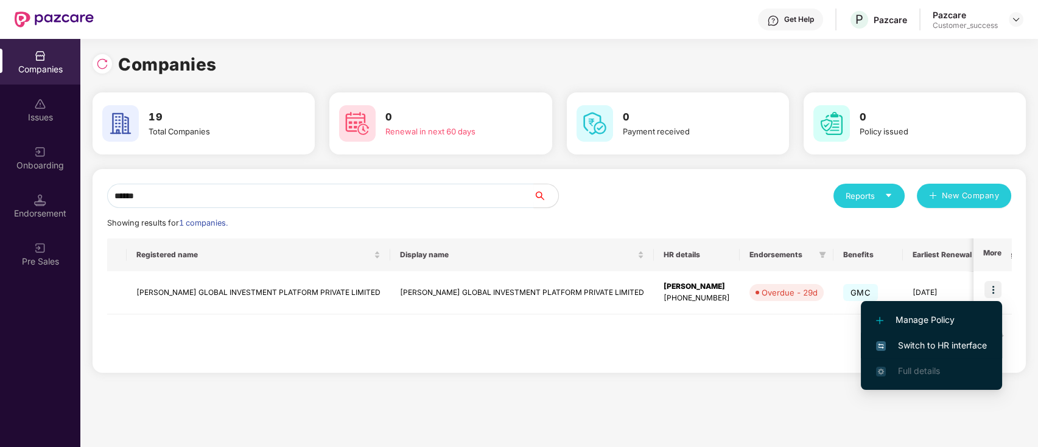
click at [981, 345] on span "Switch to HR interface" at bounding box center [931, 345] width 111 height 13
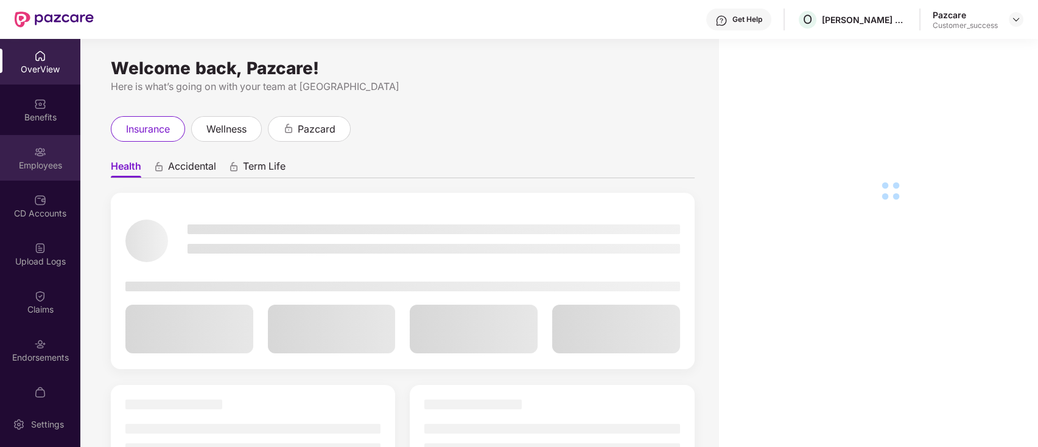
click at [48, 175] on div "Employees" at bounding box center [40, 158] width 80 height 46
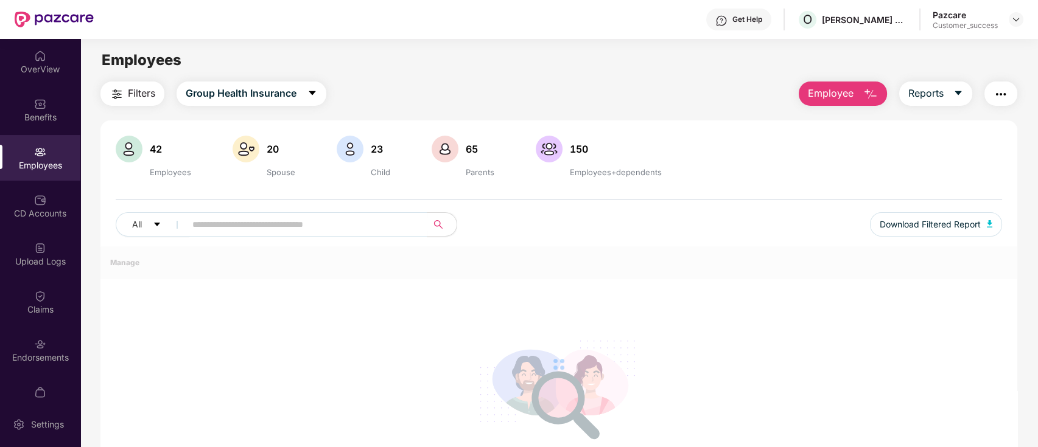
click at [47, 162] on div "Employees" at bounding box center [40, 165] width 80 height 12
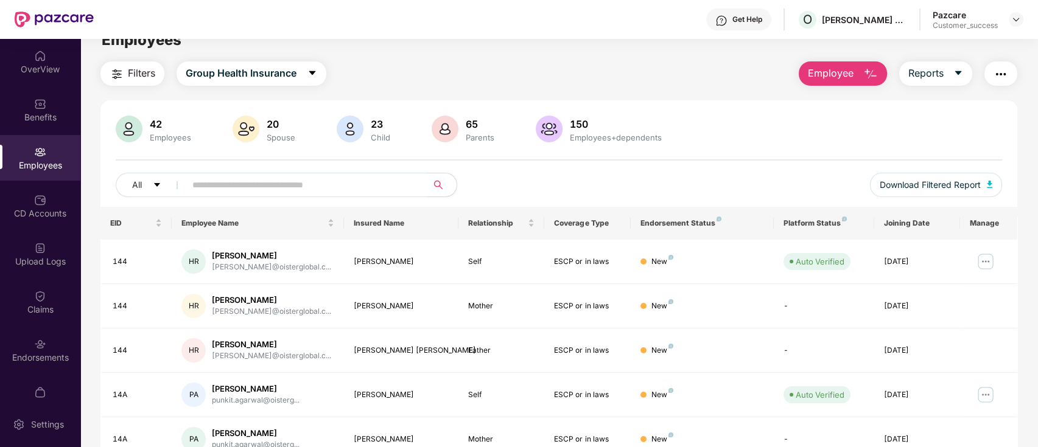
scroll to position [0, 0]
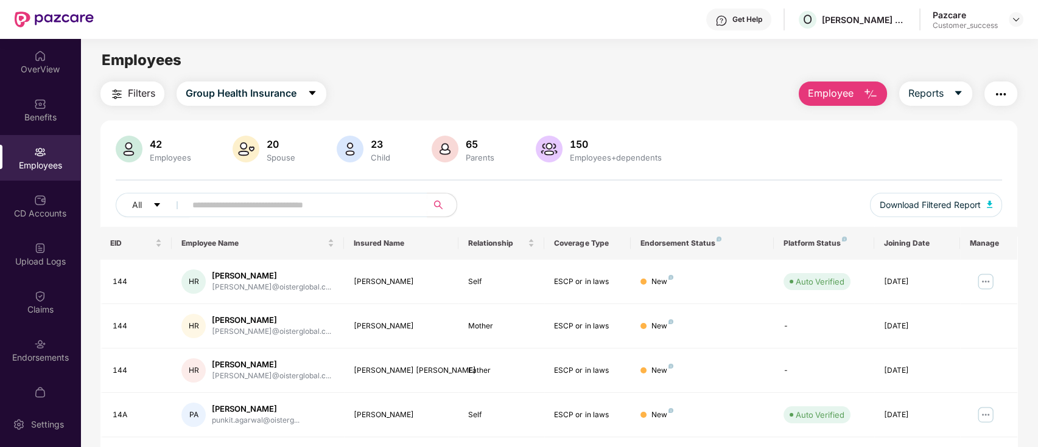
click at [116, 96] on img "button" at bounding box center [117, 94] width 15 height 15
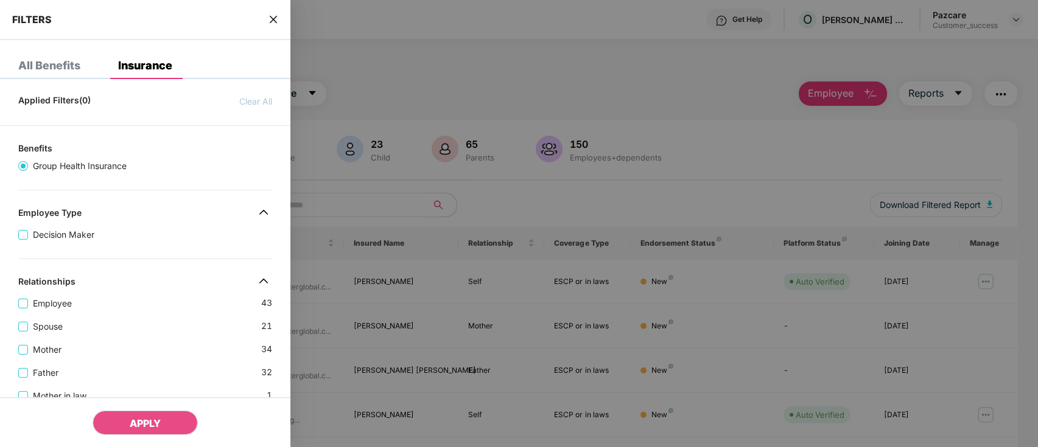
click at [278, 21] on icon "close" at bounding box center [273, 20] width 10 height 10
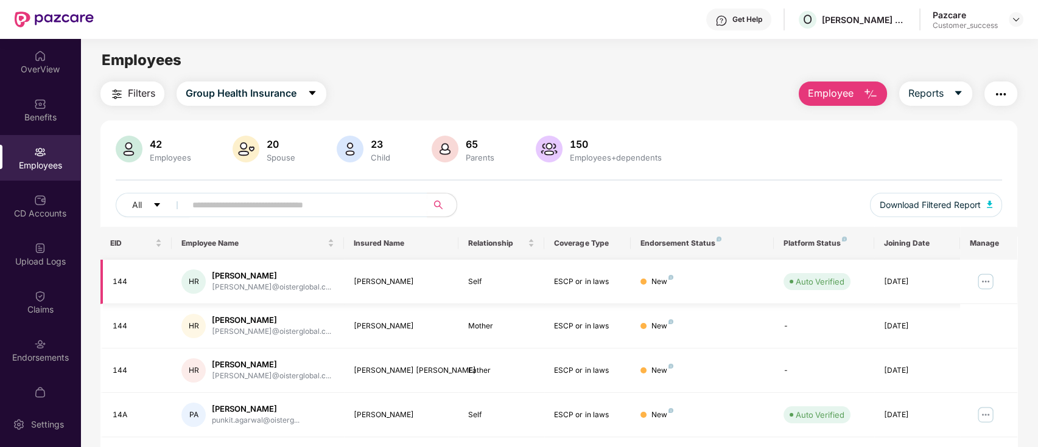
scroll to position [299, 0]
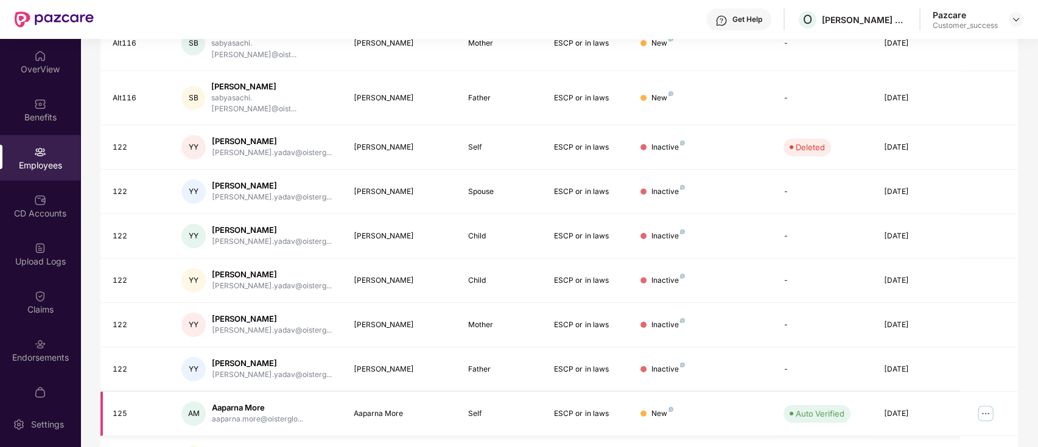
scroll to position [218, 0]
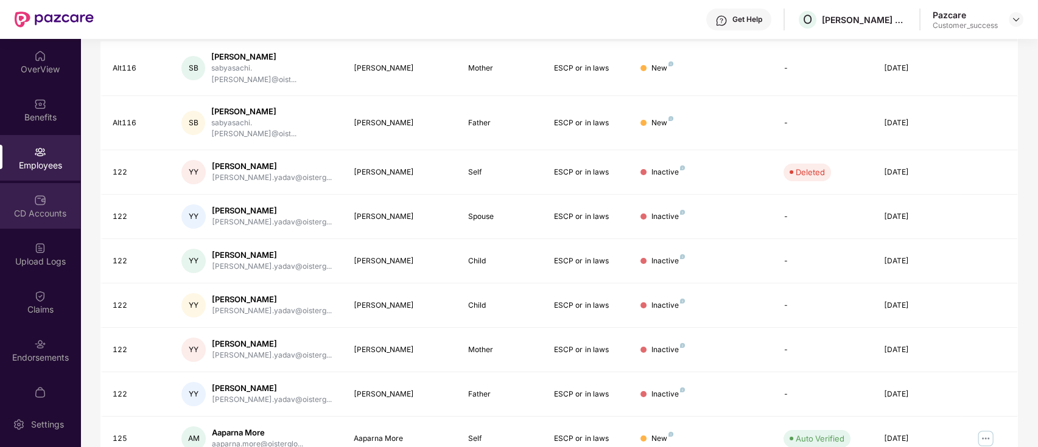
click at [30, 222] on div "CD Accounts" at bounding box center [40, 206] width 80 height 46
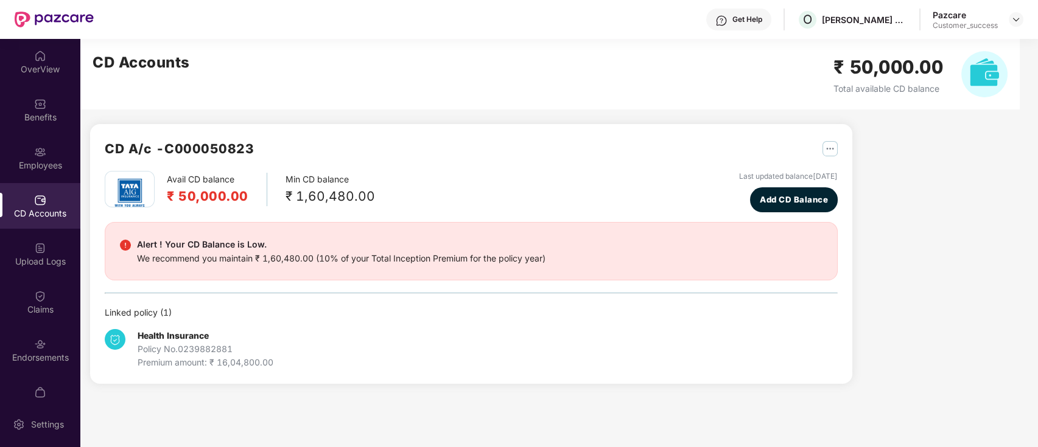
scroll to position [0, 0]
click at [43, 347] on img at bounding box center [40, 344] width 12 height 12
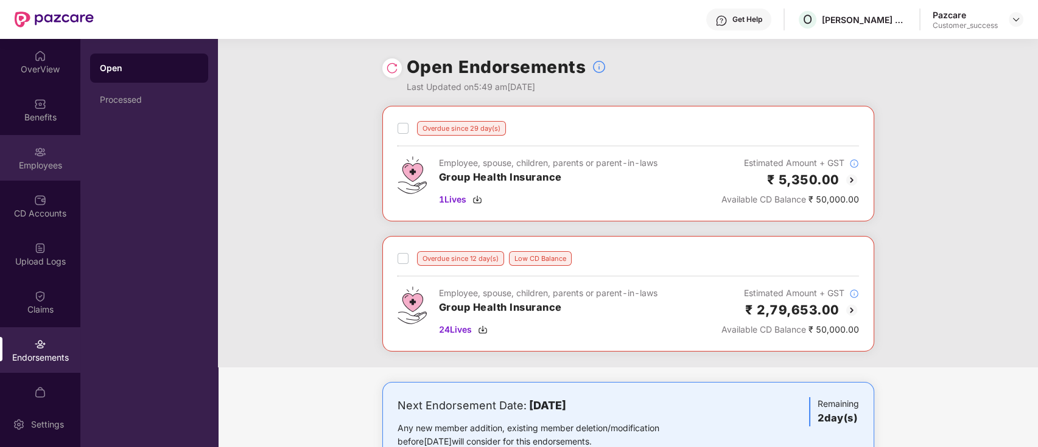
click at [39, 152] on img at bounding box center [40, 152] width 12 height 12
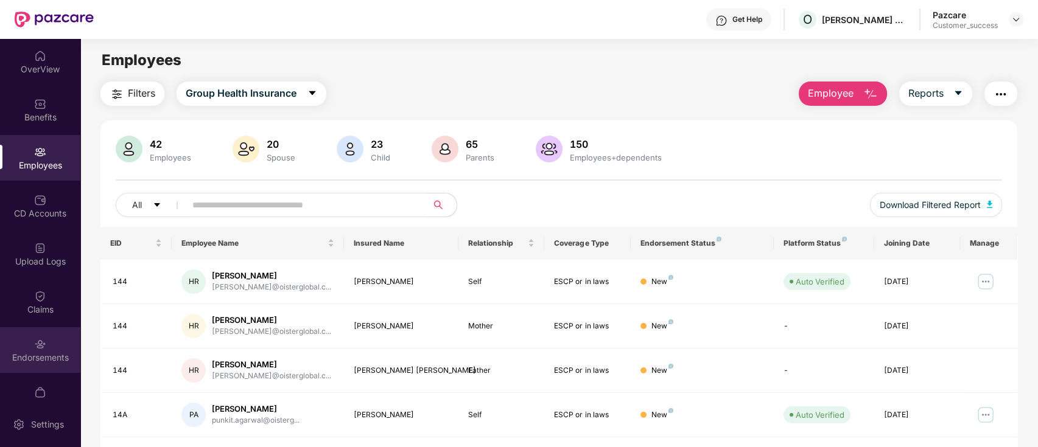
click at [44, 349] on img at bounding box center [40, 344] width 12 height 12
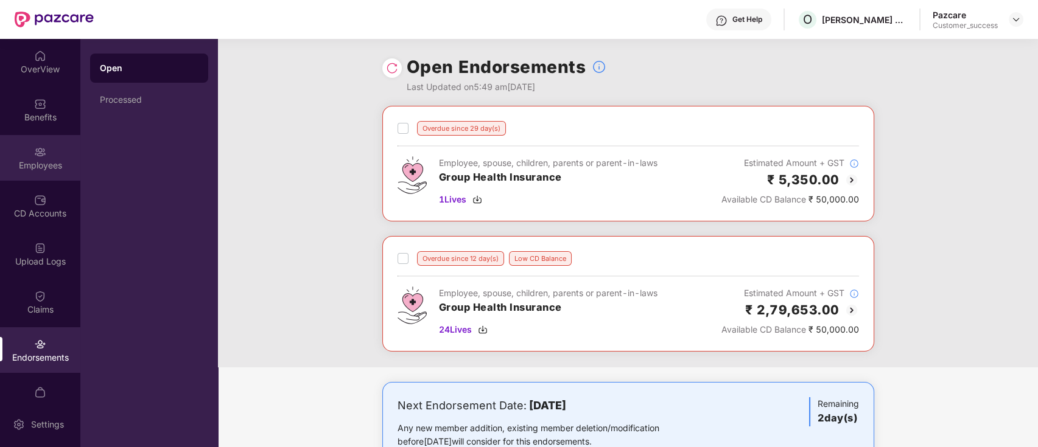
click at [38, 159] on div "Employees" at bounding box center [40, 165] width 80 height 12
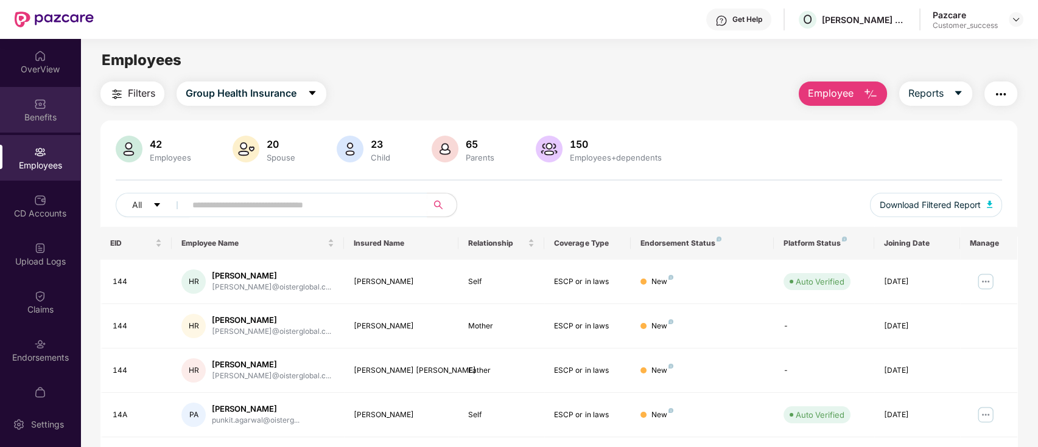
click at [54, 119] on div "Benefits" at bounding box center [40, 117] width 80 height 12
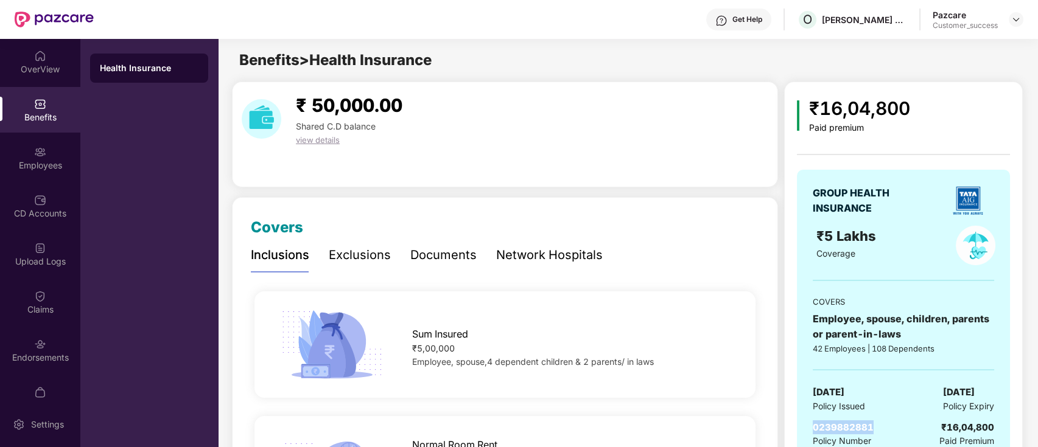
drag, startPoint x: 883, startPoint y: 425, endPoint x: 808, endPoint y: 426, distance: 74.9
click at [808, 426] on div "GROUP HEALTH INSURANCE ₹5 Lakhs Coverage COVERS Employee, spouse, children, par…" at bounding box center [903, 317] width 213 height 295
copy span "0239882881"
click at [33, 254] on div "Upload Logs" at bounding box center [40, 254] width 80 height 46
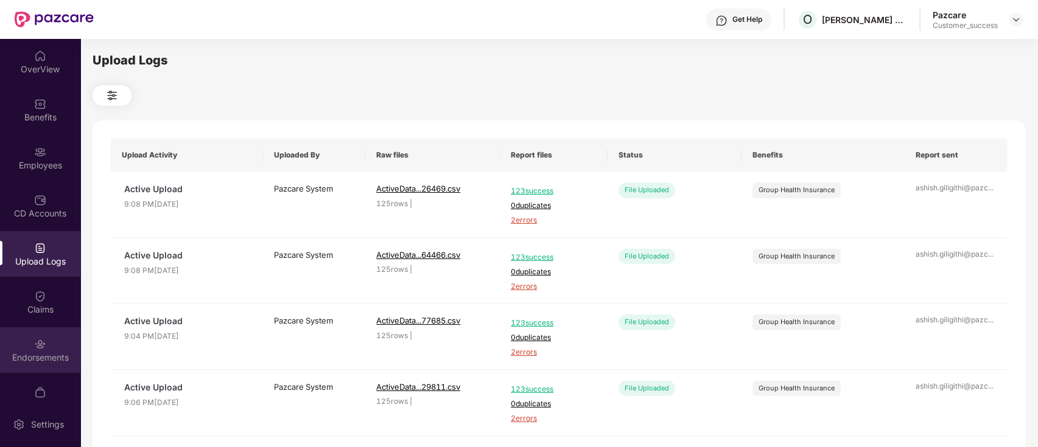
click at [44, 341] on div "Endorsements" at bounding box center [40, 350] width 80 height 46
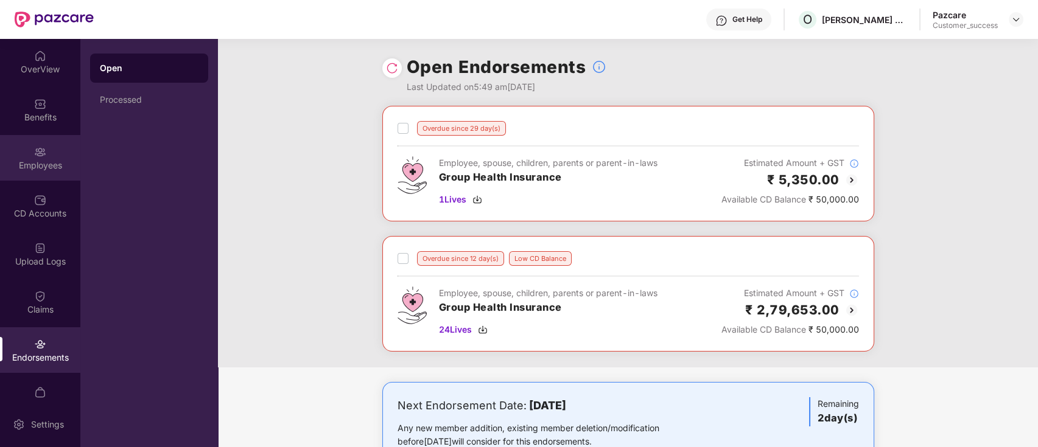
click at [41, 153] on img at bounding box center [40, 152] width 12 height 12
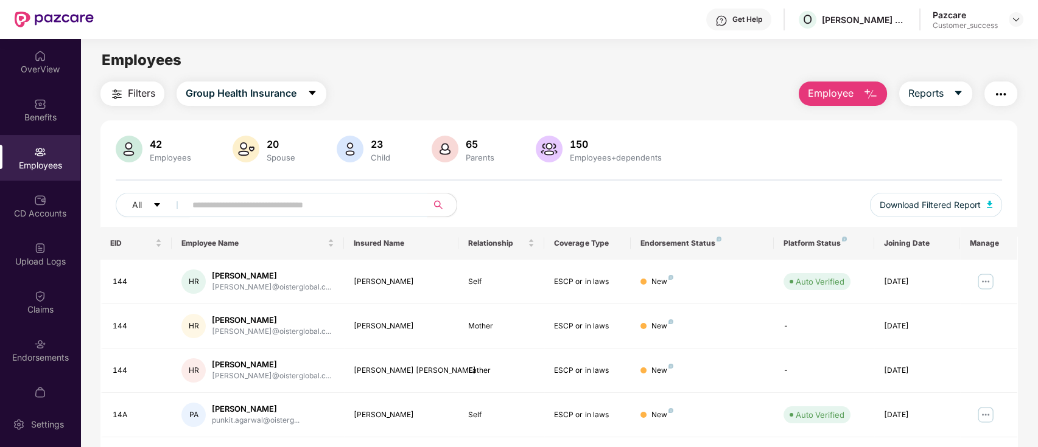
click at [329, 203] on input "text" at bounding box center [301, 205] width 218 height 18
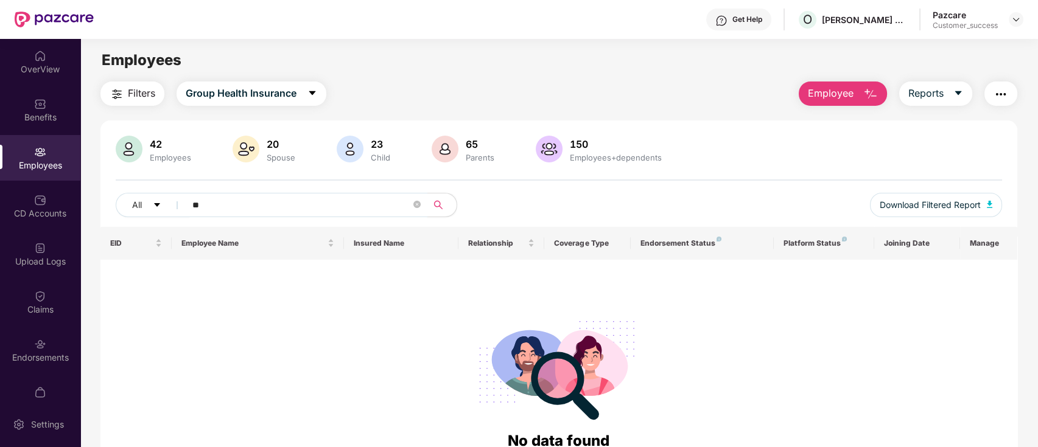
type input "*"
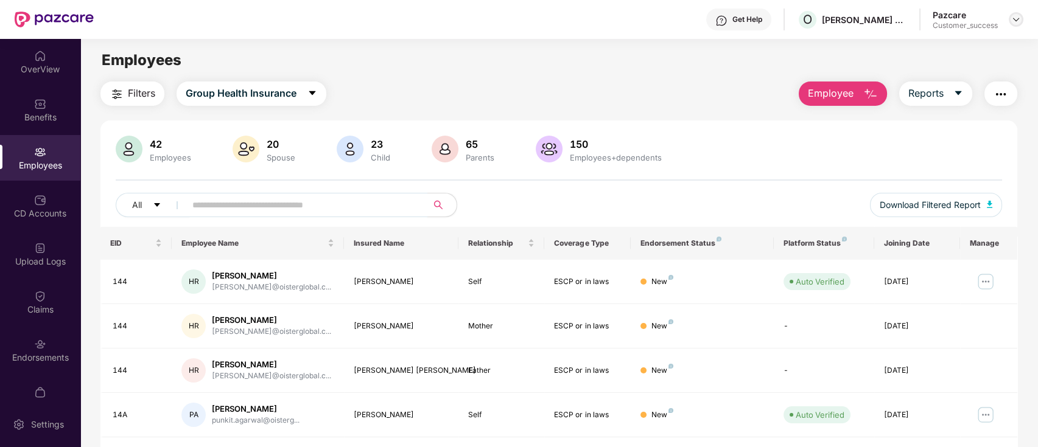
click at [1019, 19] on img at bounding box center [1016, 20] width 10 height 10
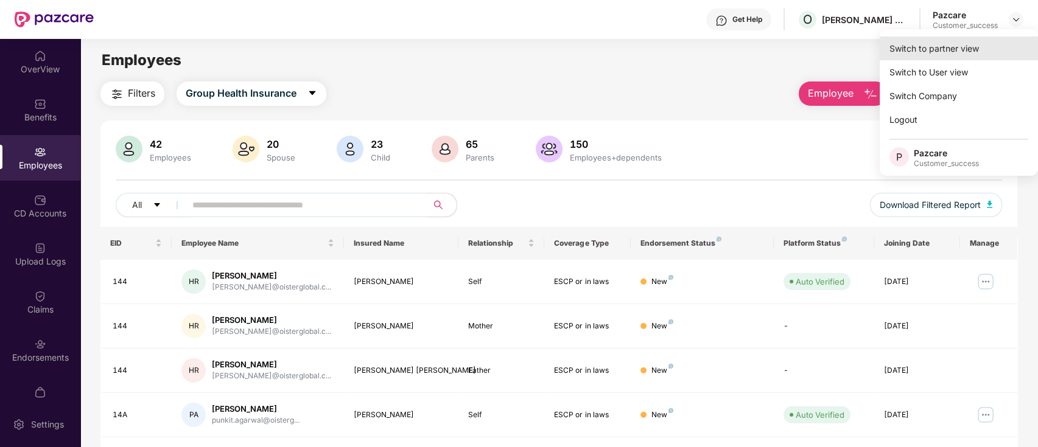
click at [963, 44] on div "Switch to partner view" at bounding box center [958, 49] width 158 height 24
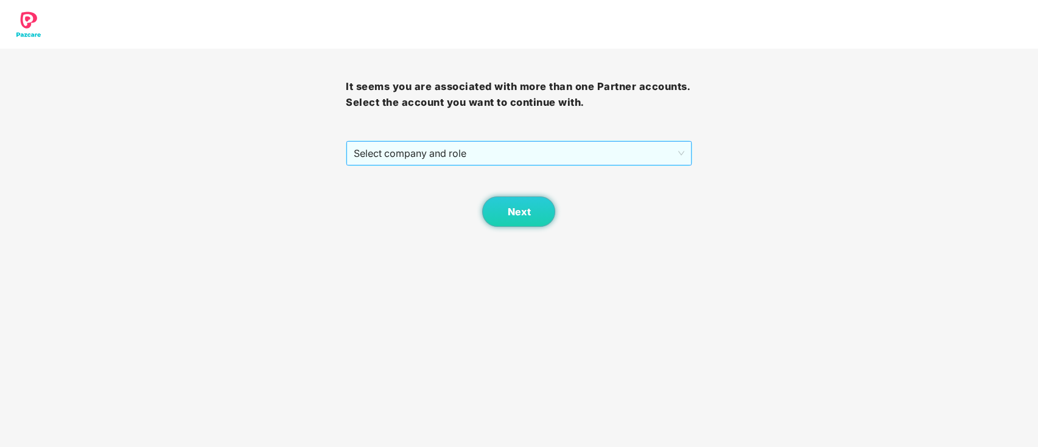
click at [550, 146] on span "Select company and role" at bounding box center [519, 153] width 330 height 23
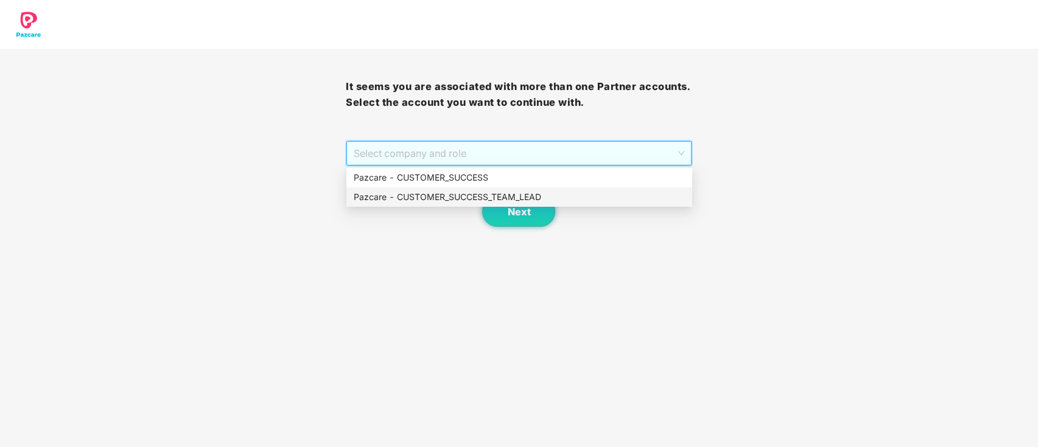
click at [497, 196] on div "Pazcare - CUSTOMER_SUCCESS_TEAM_LEAD" at bounding box center [519, 196] width 331 height 13
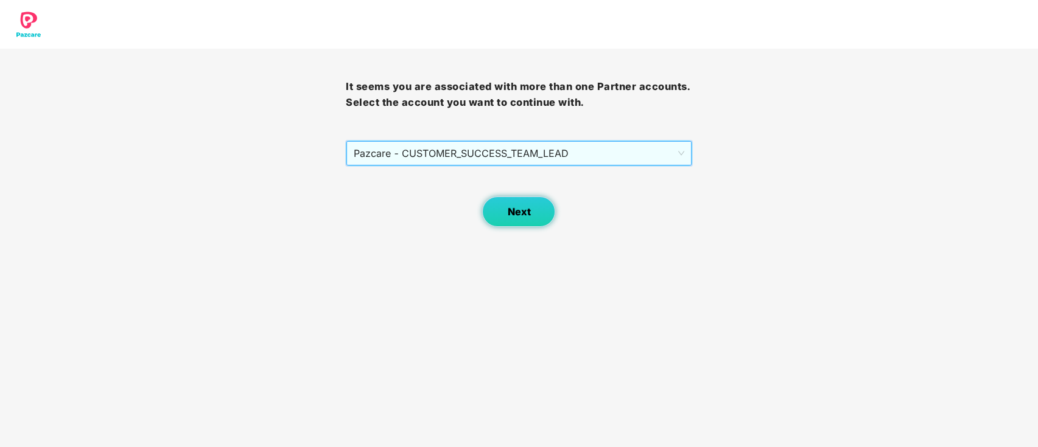
click at [519, 218] on button "Next" at bounding box center [518, 212] width 73 height 30
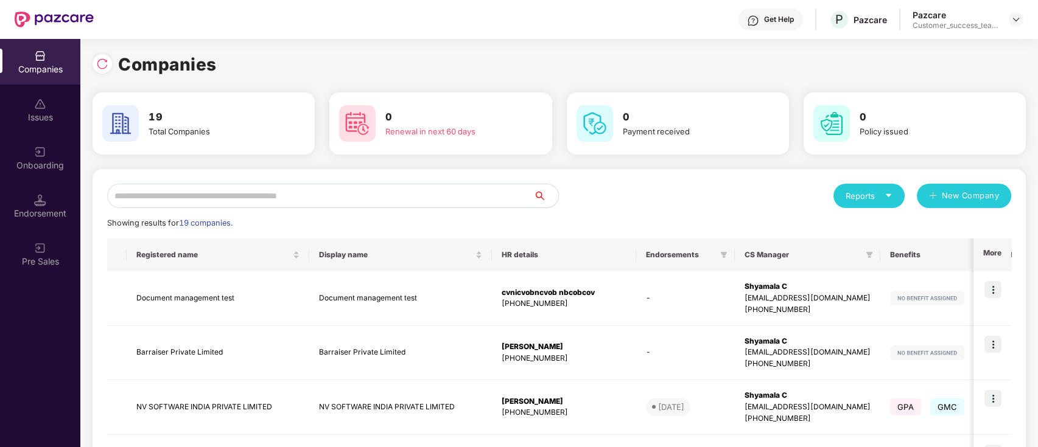
click at [437, 193] on input "text" at bounding box center [320, 196] width 427 height 24
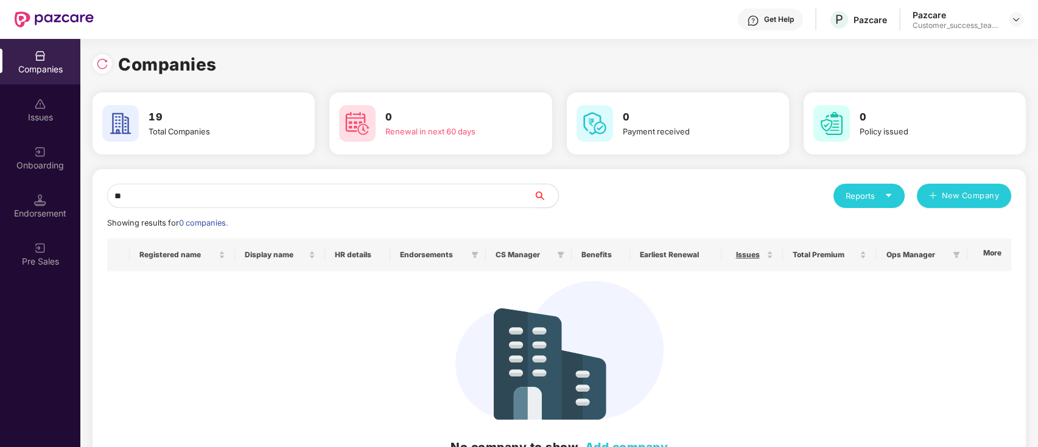
type input "*"
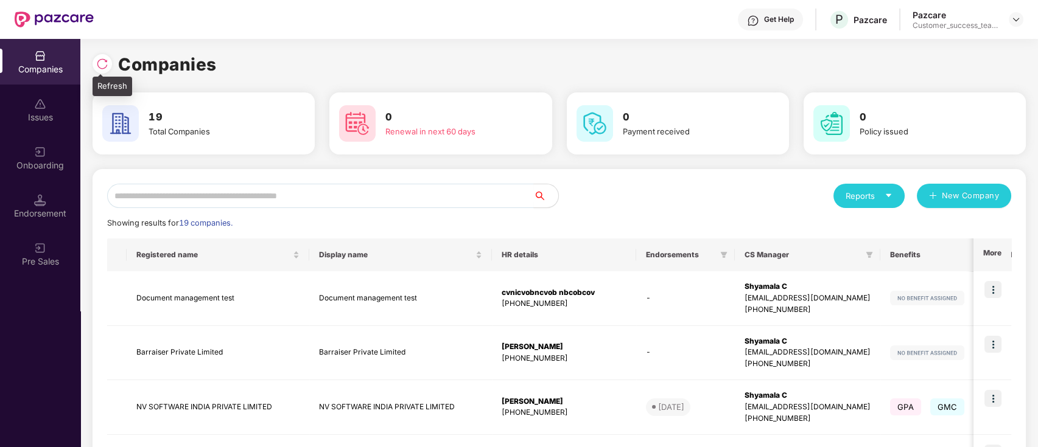
click at [105, 68] on img at bounding box center [102, 64] width 12 height 12
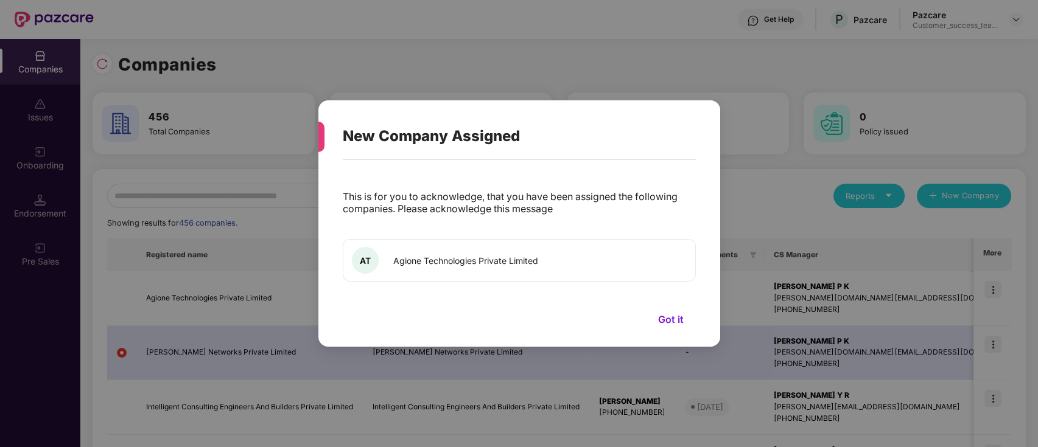
click at [674, 318] on button "Got it" at bounding box center [671, 319] width 50 height 18
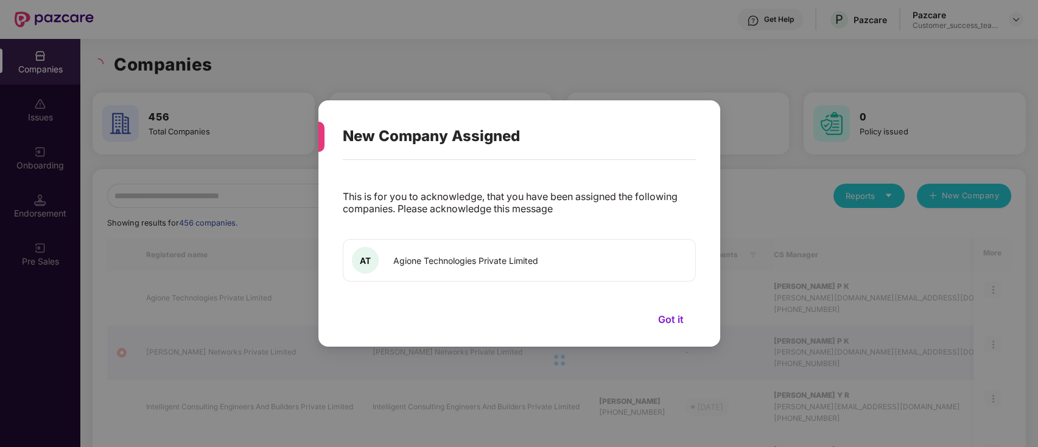
click at [671, 323] on button "Got it" at bounding box center [671, 319] width 50 height 18
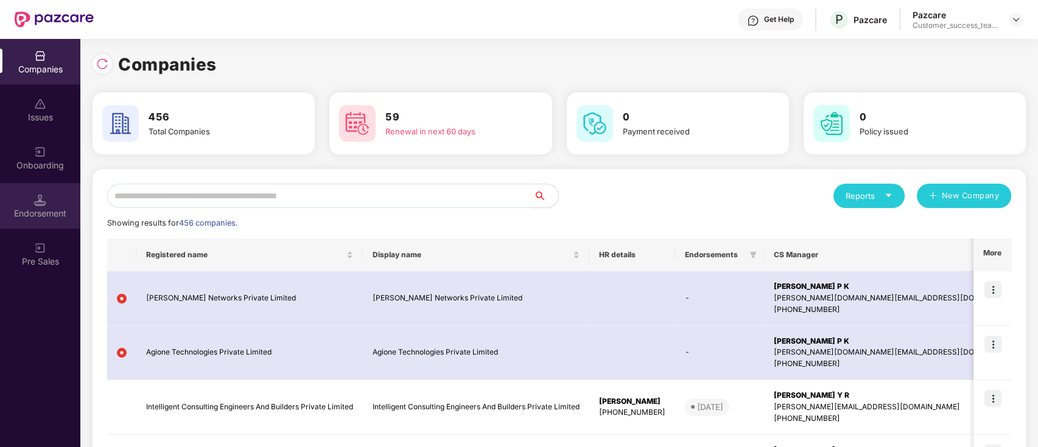
click at [30, 198] on div "Endorsement" at bounding box center [40, 206] width 80 height 46
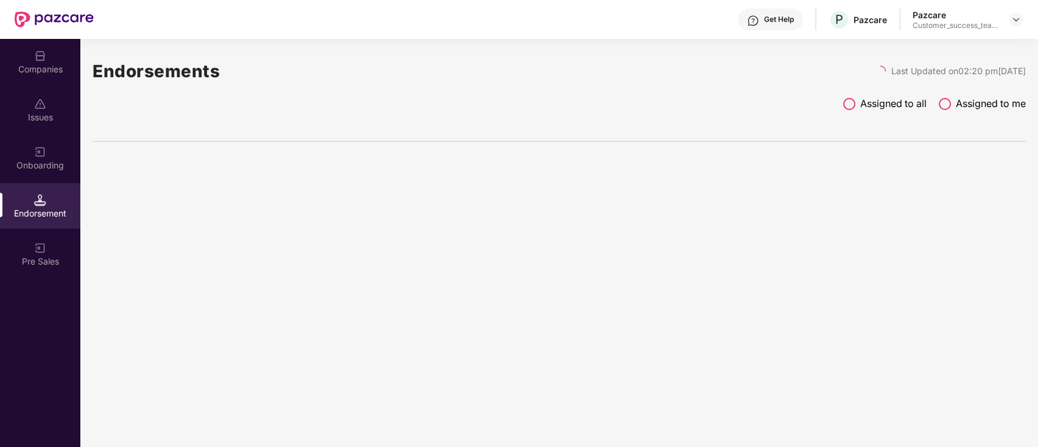
click at [34, 173] on div "Onboarding" at bounding box center [40, 158] width 80 height 46
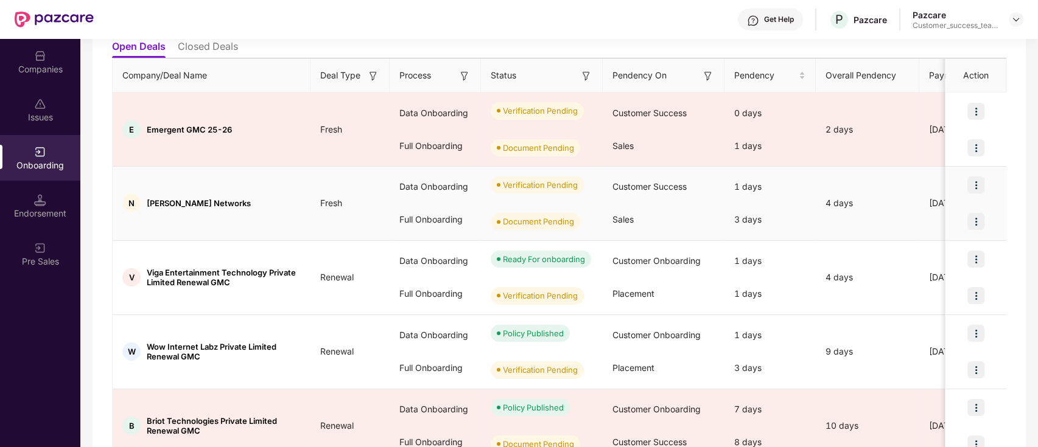
scroll to position [162, 0]
